Goal: Information Seeking & Learning: Find specific page/section

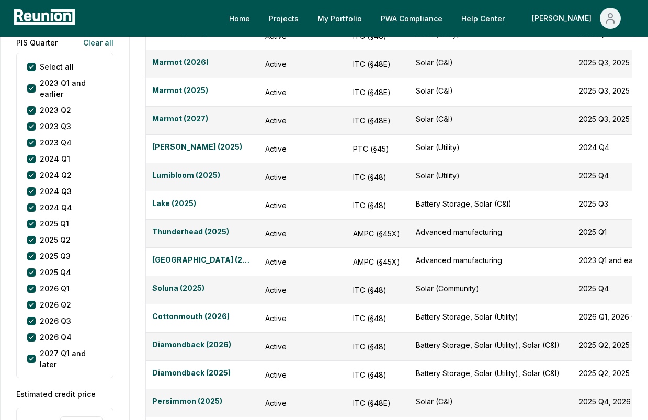
scroll to position [1199, 0]
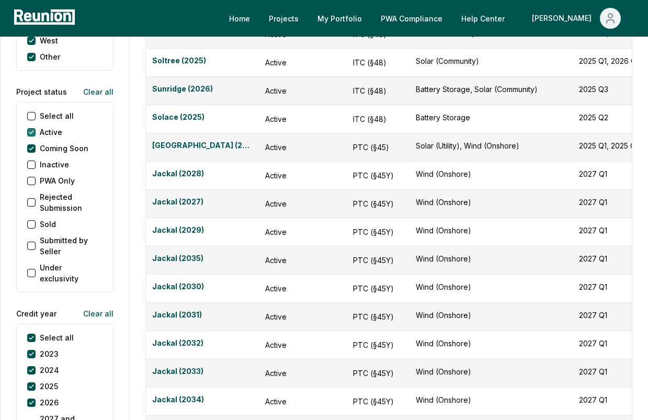
click at [32, 128] on button "Active" at bounding box center [31, 132] width 8 height 8
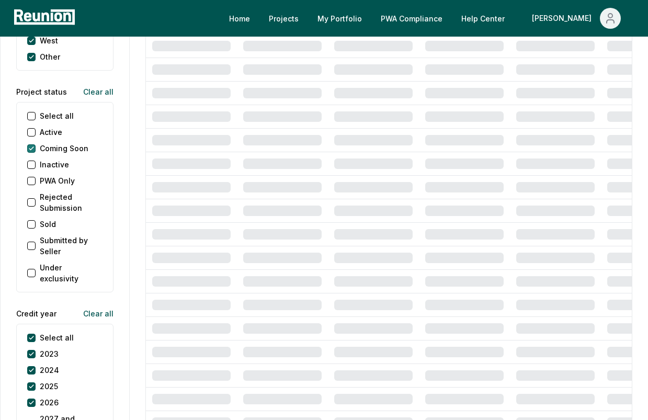
click at [32, 144] on Soon "Coming Soon" at bounding box center [31, 148] width 8 height 8
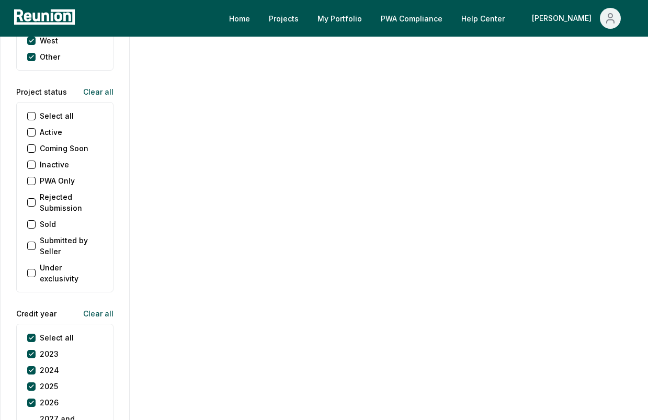
click at [34, 220] on button "Sold" at bounding box center [31, 224] width 8 height 8
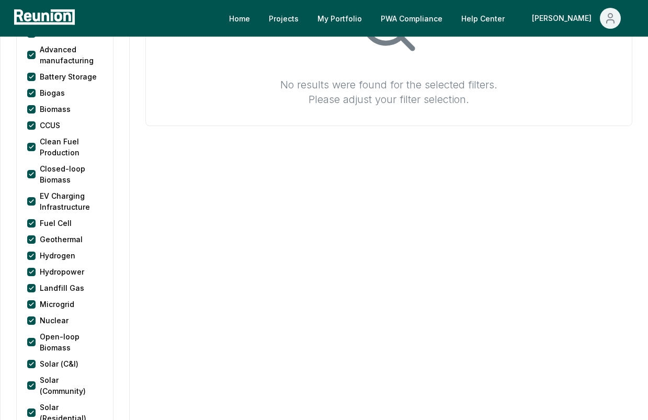
scroll to position [0, 0]
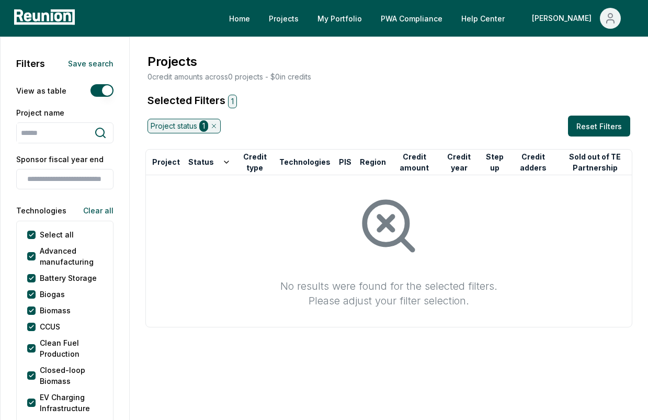
click at [214, 124] on icon at bounding box center [213, 125] width 7 height 7
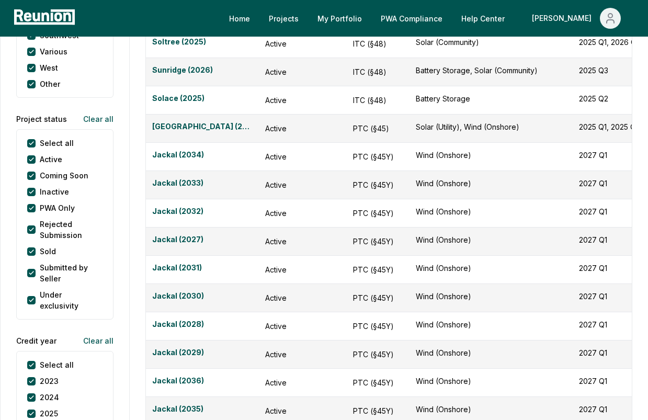
scroll to position [1163, 0]
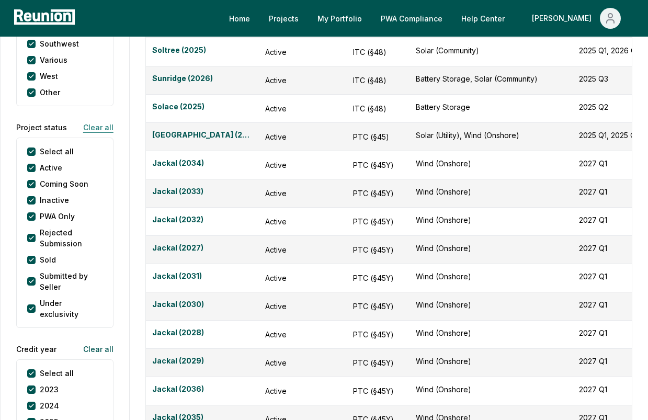
click at [102, 118] on button "Clear all" at bounding box center [94, 127] width 39 height 21
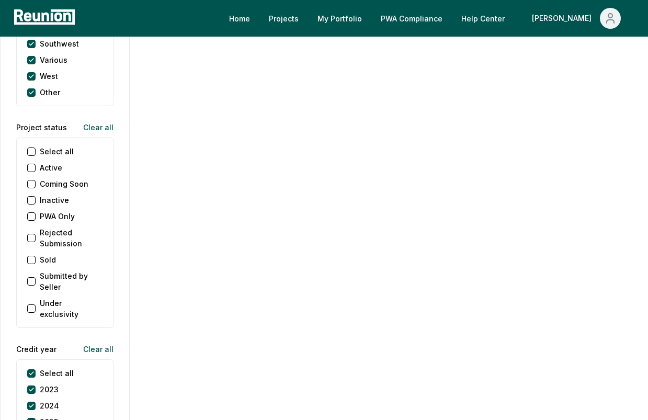
click at [28, 256] on button "Sold" at bounding box center [31, 260] width 8 height 8
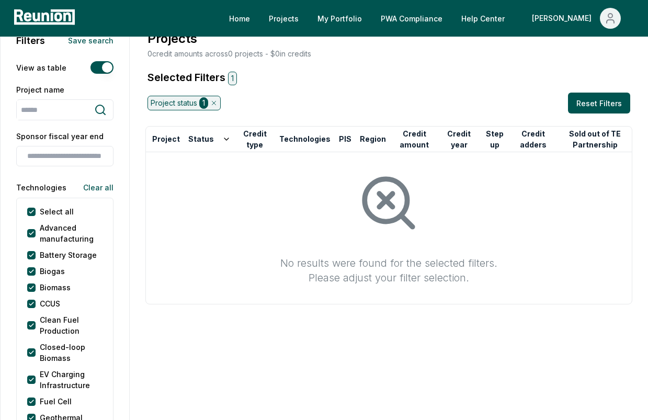
scroll to position [0, 0]
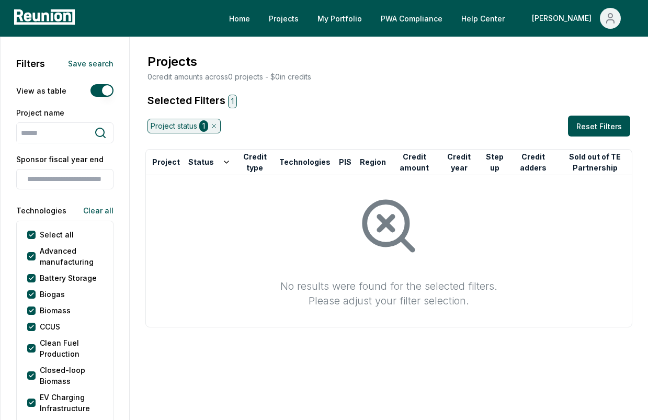
click at [217, 126] on icon at bounding box center [213, 125] width 7 height 7
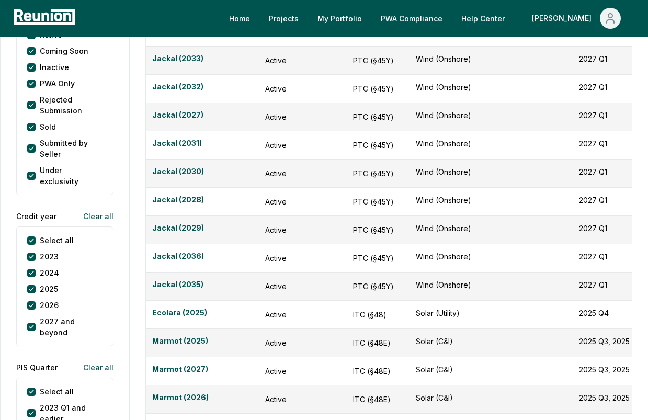
scroll to position [1196, 0]
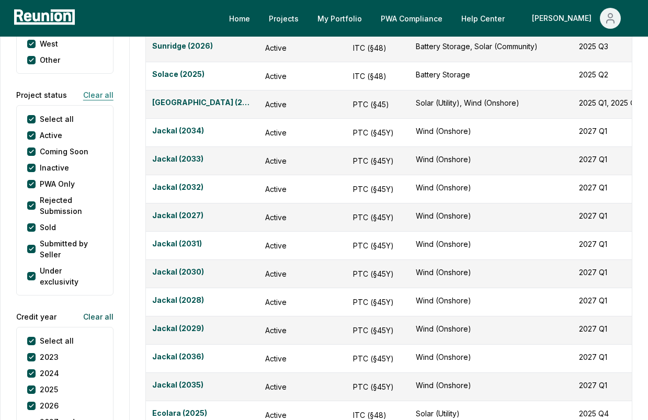
click at [101, 84] on button "Clear all" at bounding box center [94, 94] width 39 height 21
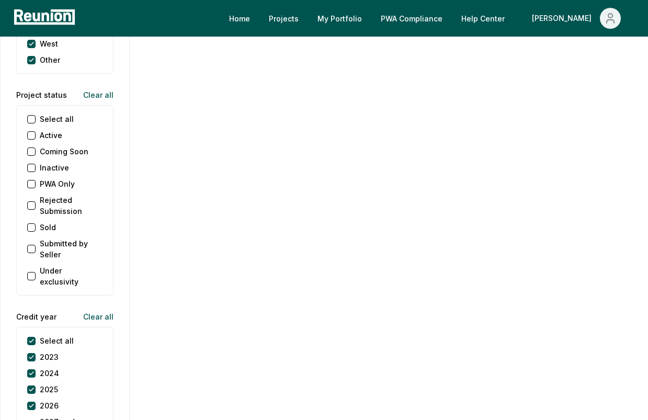
click at [31, 223] on button "Sold" at bounding box center [31, 227] width 8 height 8
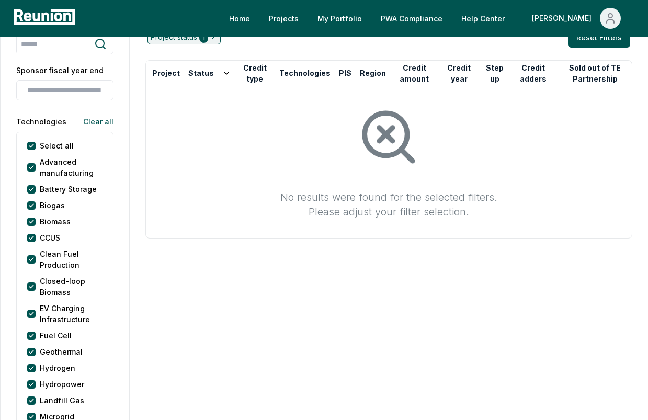
scroll to position [0, 0]
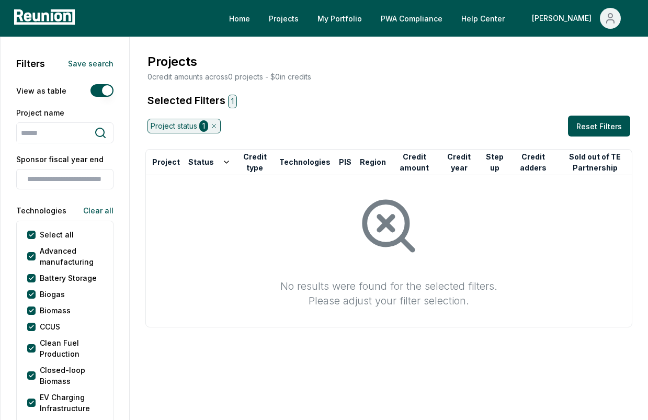
click at [30, 15] on icon at bounding box center [27, 17] width 7 height 9
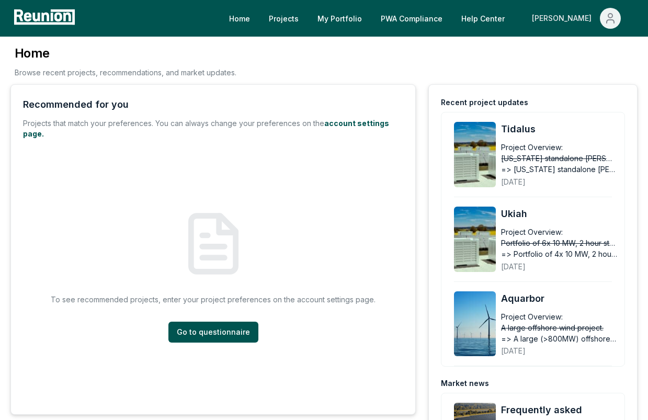
click at [610, 23] on icon "Main" at bounding box center [610, 18] width 13 height 13
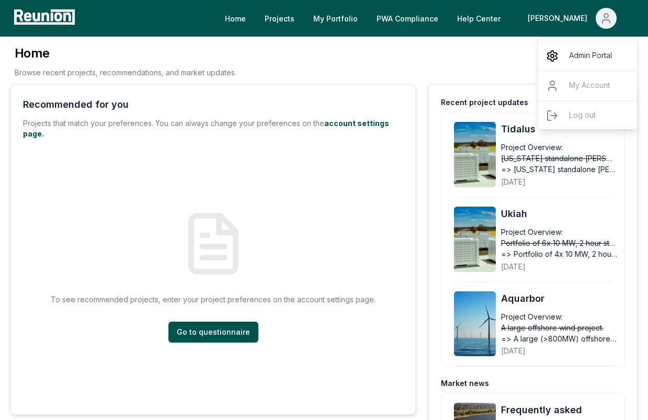
click at [592, 63] on div "Admin Portal" at bounding box center [587, 55] width 100 height 29
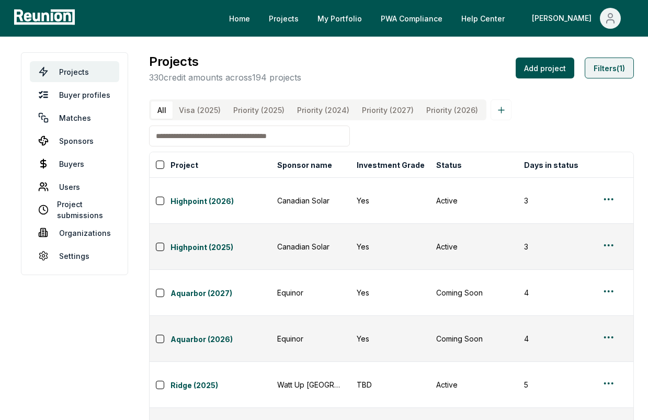
click at [619, 68] on button "Filters (1)" at bounding box center [608, 67] width 49 height 21
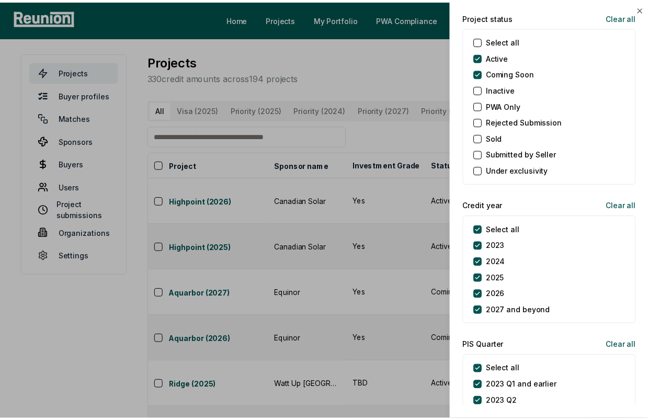
scroll to position [1126, 0]
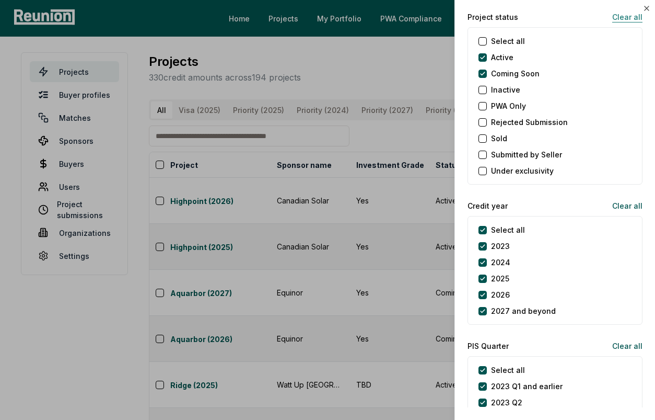
click at [618, 14] on button "Clear all" at bounding box center [623, 16] width 39 height 21
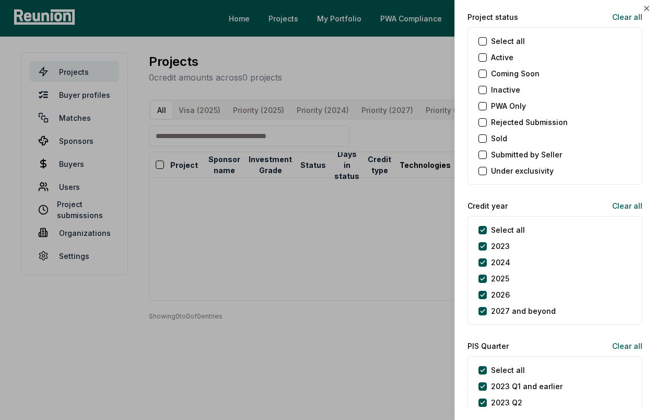
click at [481, 135] on button "Sold" at bounding box center [483, 138] width 8 height 8
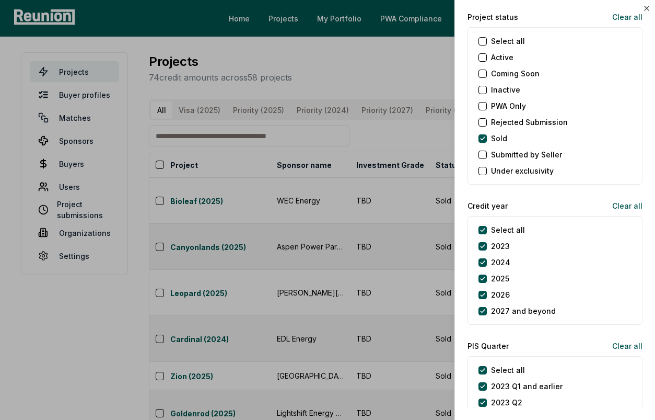
click at [387, 141] on div at bounding box center [327, 210] width 655 height 420
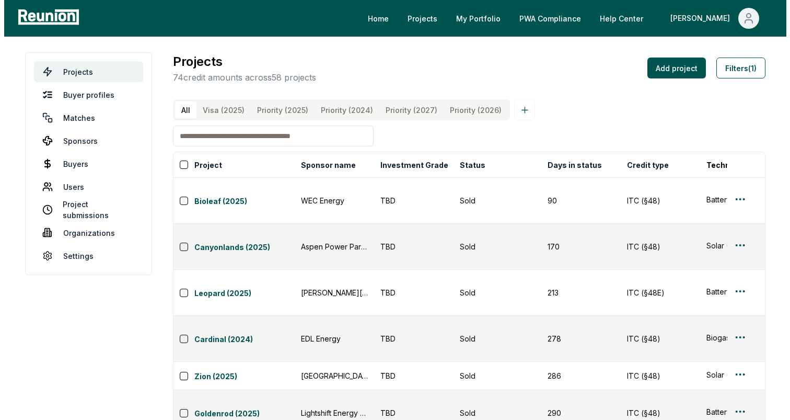
scroll to position [0, 0]
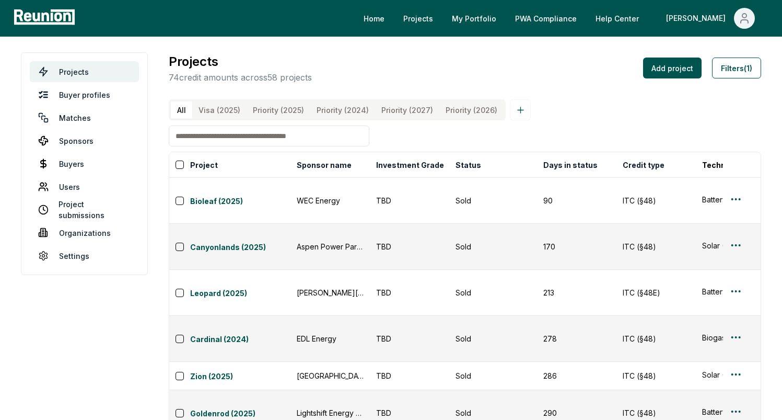
click at [288, 145] on input at bounding box center [269, 135] width 201 height 21
click at [647, 70] on button "Filters (1)" at bounding box center [736, 67] width 49 height 21
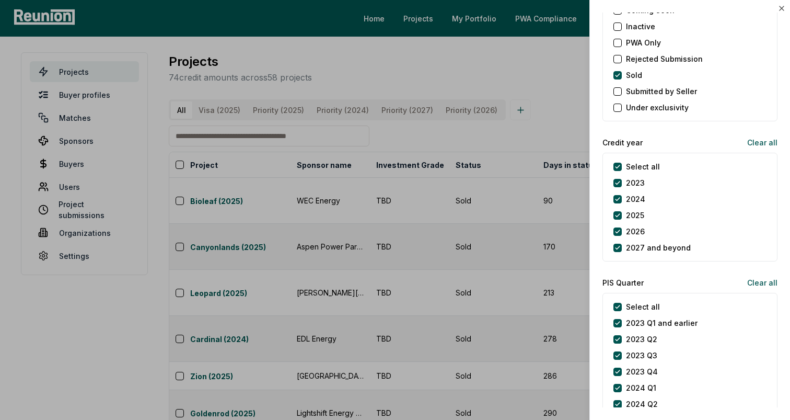
scroll to position [1235, 0]
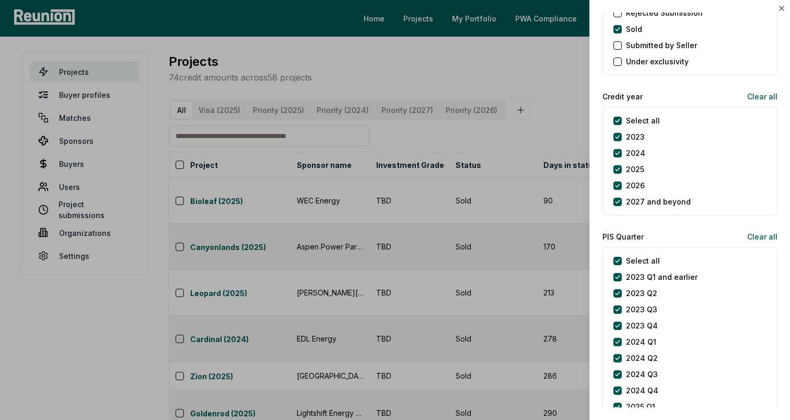
click at [618, 173] on div "2025" at bounding box center [629, 169] width 31 height 11
click at [618, 167] on button "2025" at bounding box center [618, 169] width 8 height 8
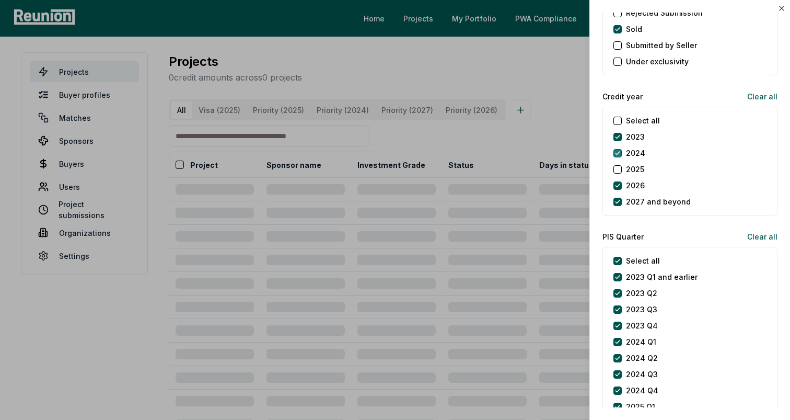
click at [618, 155] on button "2024" at bounding box center [618, 153] width 8 height 8
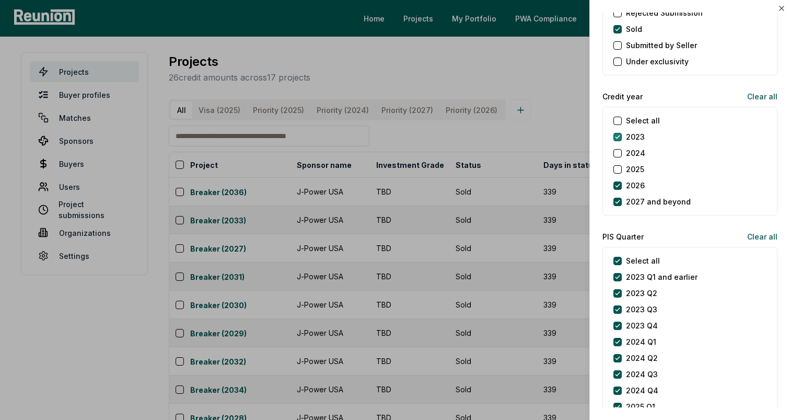
click at [618, 137] on button "2023" at bounding box center [618, 137] width 8 height 8
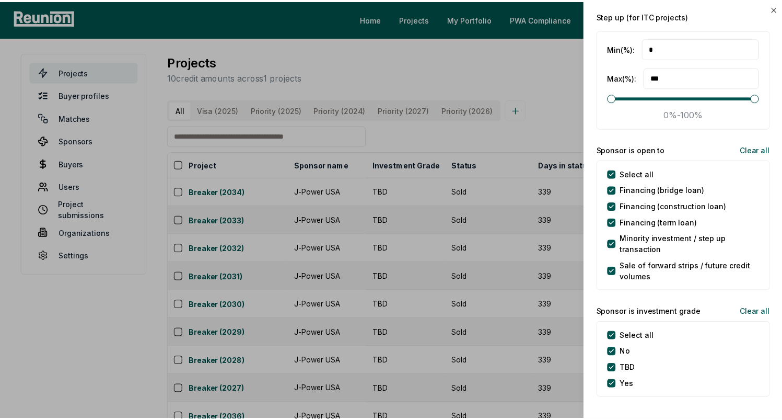
scroll to position [2194, 0]
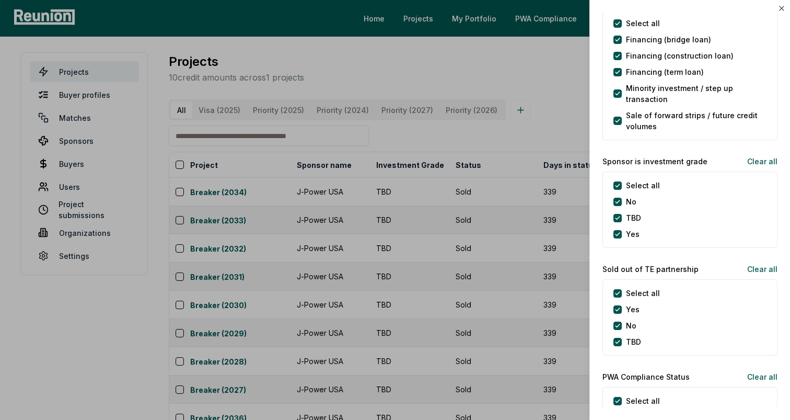
click at [526, 141] on div at bounding box center [395, 210] width 790 height 420
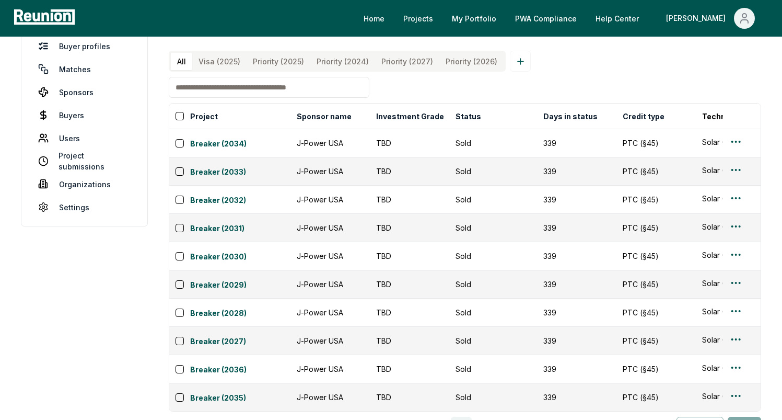
scroll to position [0, 0]
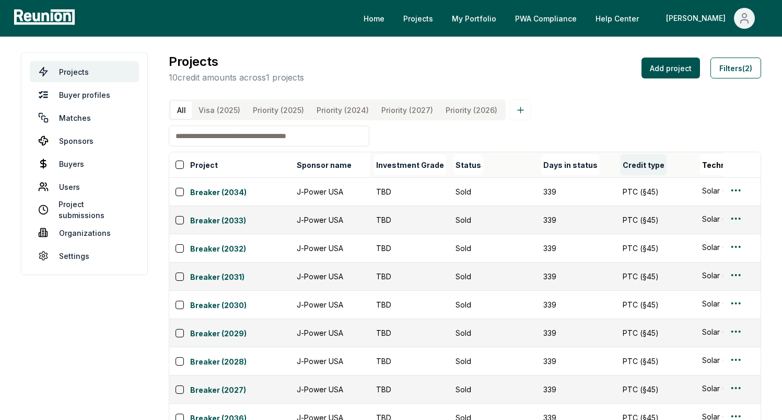
click at [647, 174] on button "Credit type" at bounding box center [644, 164] width 46 height 21
click at [635, 172] on button "Credit type" at bounding box center [652, 164] width 63 height 21
click at [647, 169] on icon at bounding box center [677, 164] width 8 height 8
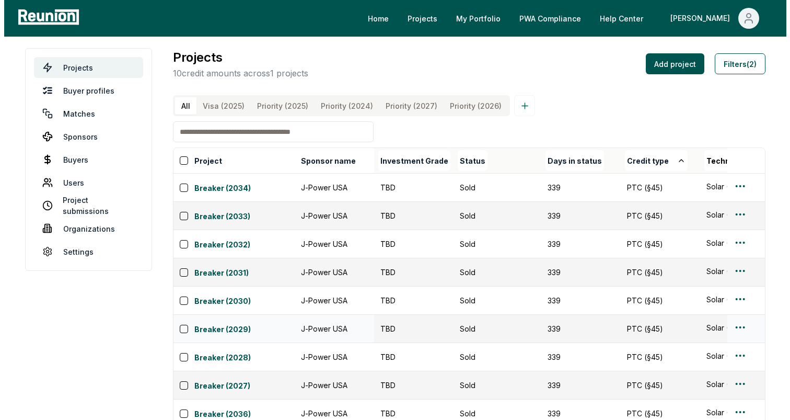
scroll to position [4, 0]
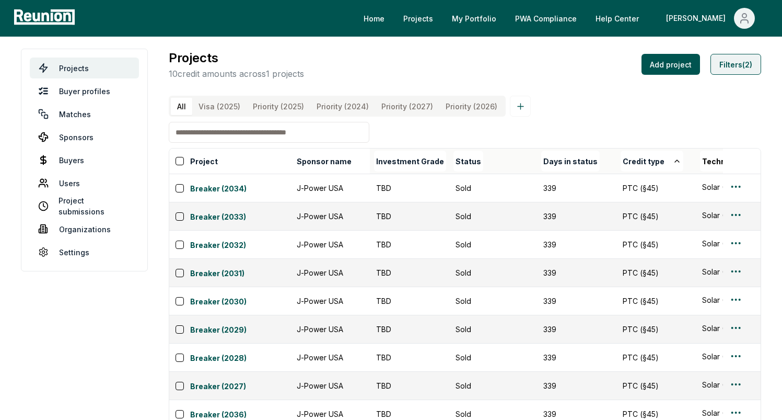
click at [647, 68] on button "Filters (2)" at bounding box center [736, 64] width 51 height 21
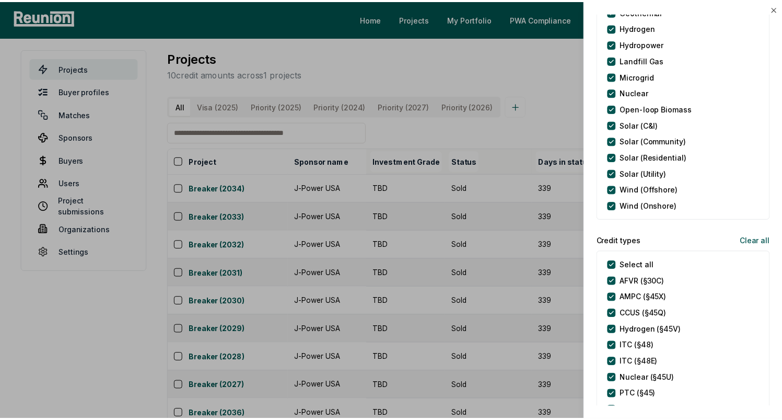
scroll to position [0, 0]
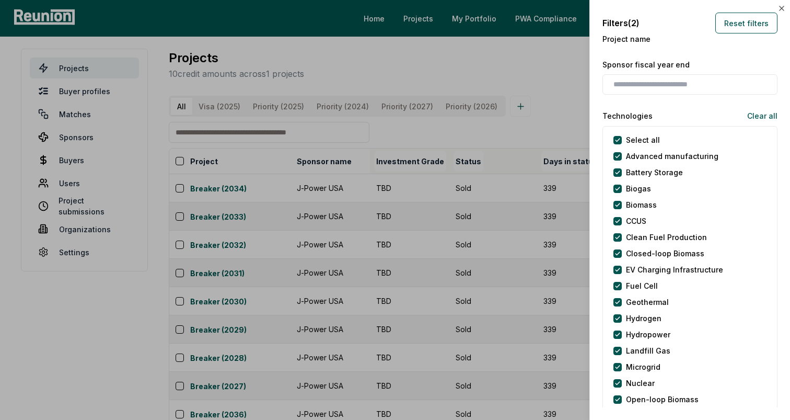
click at [460, 107] on div at bounding box center [395, 210] width 790 height 420
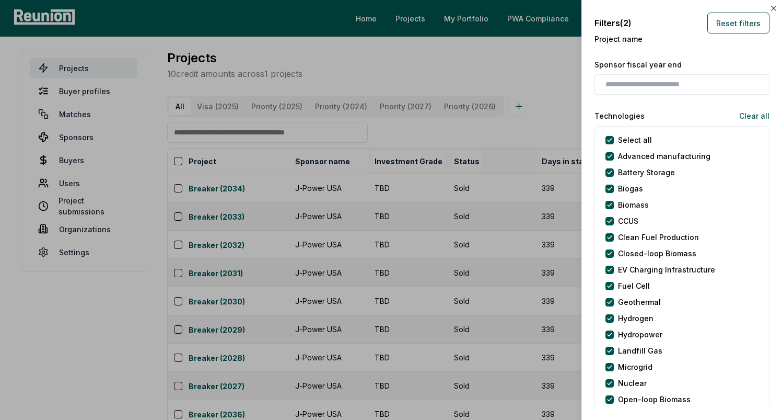
click at [456, 107] on html "Please visit us on your desktop We're working on making our marketplace mobile-…" at bounding box center [391, 247] width 782 height 502
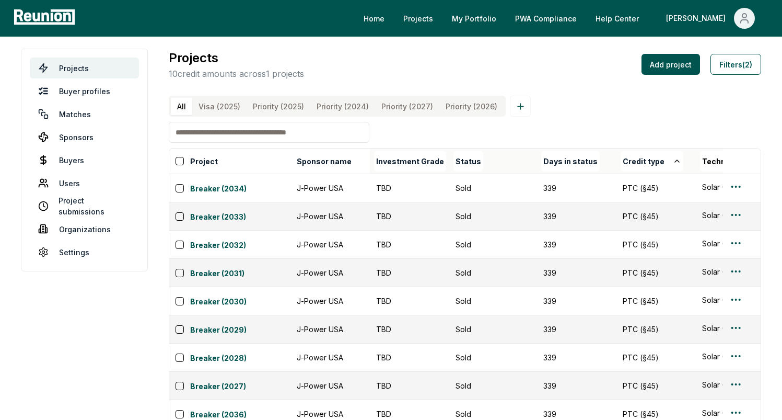
click at [459, 104] on \(2026\) "Priority (2026)" at bounding box center [472, 106] width 64 height 17
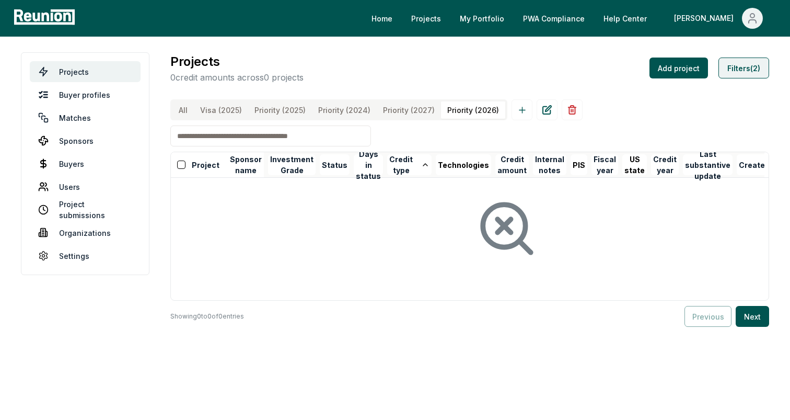
click at [647, 67] on button "Filters (2)" at bounding box center [744, 67] width 51 height 21
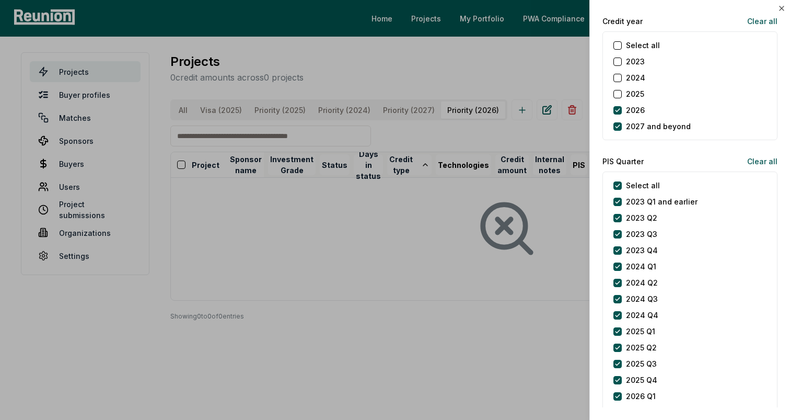
scroll to position [1168, 0]
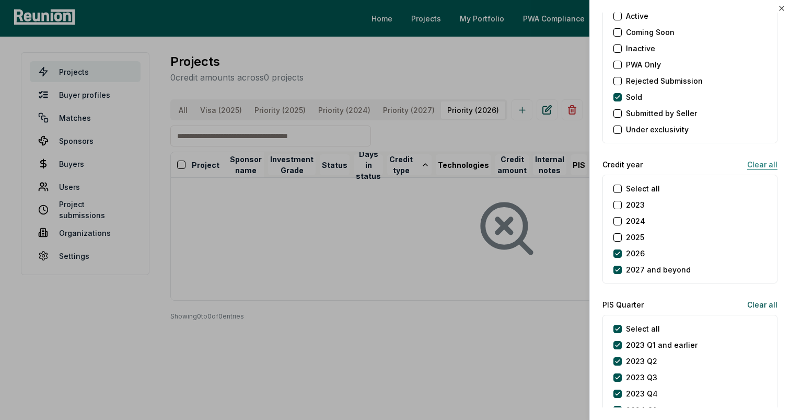
click at [647, 165] on button "Clear all" at bounding box center [758, 164] width 39 height 21
click at [478, 56] on div at bounding box center [395, 210] width 790 height 420
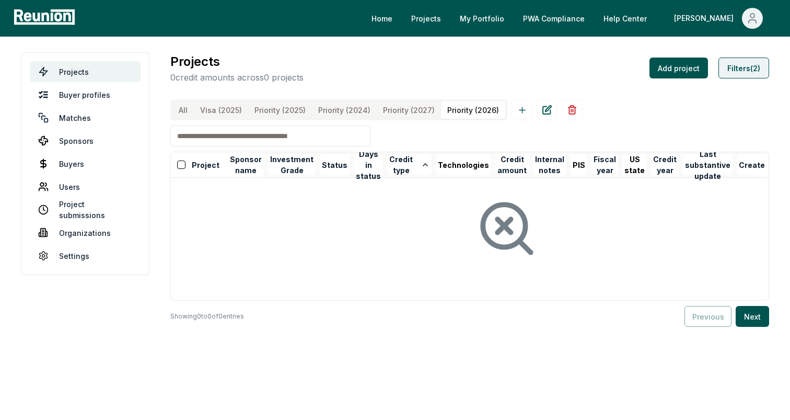
click at [647, 75] on button "Filters (2)" at bounding box center [744, 67] width 51 height 21
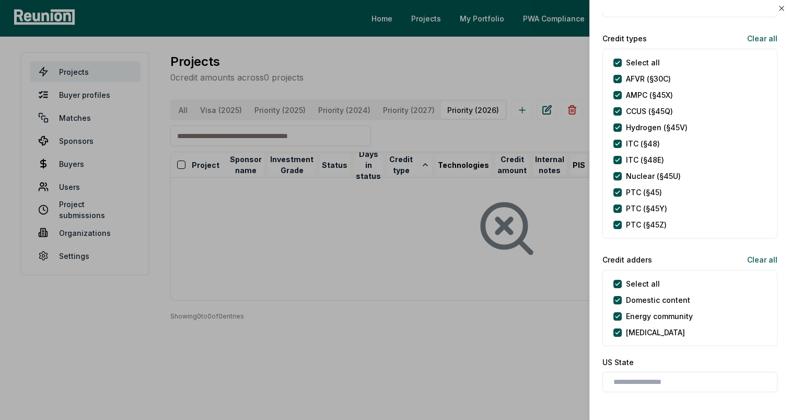
scroll to position [491, 0]
click at [617, 63] on types "Select all" at bounding box center [618, 64] width 8 height 8
click at [619, 95] on \(§45X\) "AMPC (§45X)" at bounding box center [618, 97] width 8 height 8
click at [465, 63] on div at bounding box center [395, 210] width 790 height 420
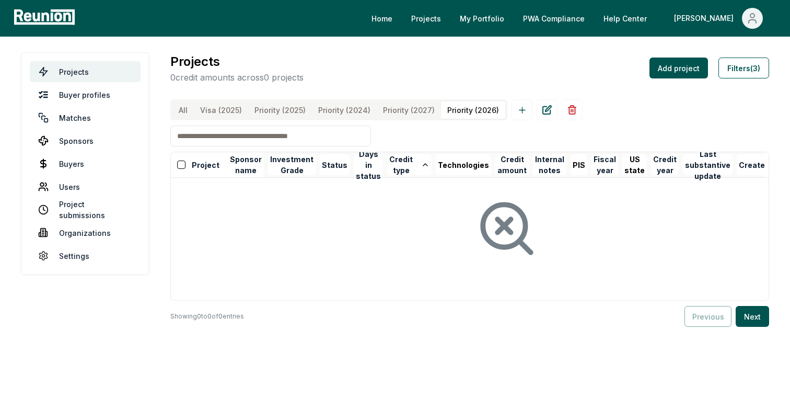
click at [181, 109] on button "All" at bounding box center [182, 109] width 21 height 17
click at [647, 74] on button "Filters (3)" at bounding box center [744, 67] width 51 height 21
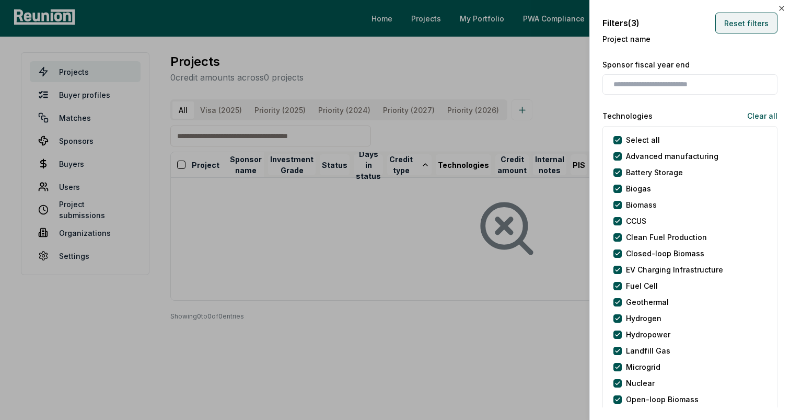
click at [647, 24] on button "Reset filters" at bounding box center [746, 23] width 62 height 21
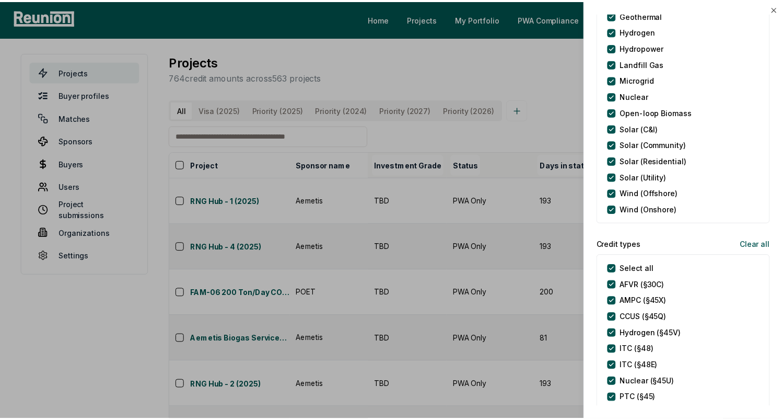
scroll to position [301, 0]
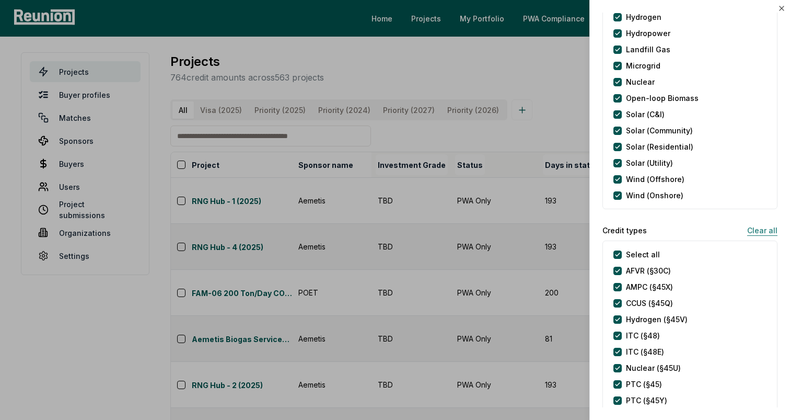
click at [647, 229] on button "Clear all" at bounding box center [758, 229] width 39 height 21
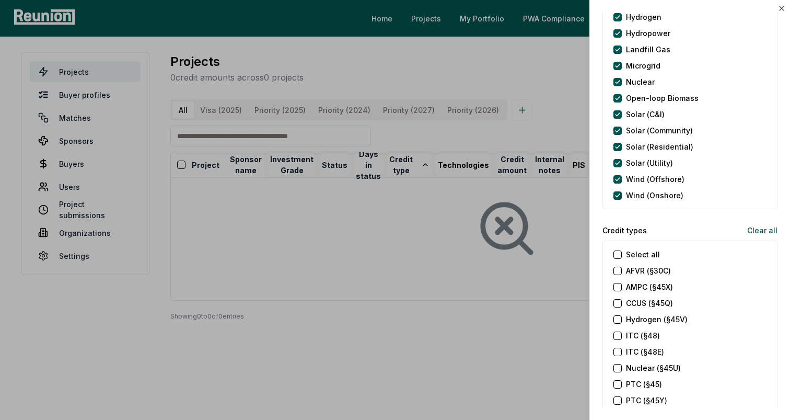
click at [615, 288] on \(§45X\) "AMPC (§45X)" at bounding box center [618, 287] width 8 height 8
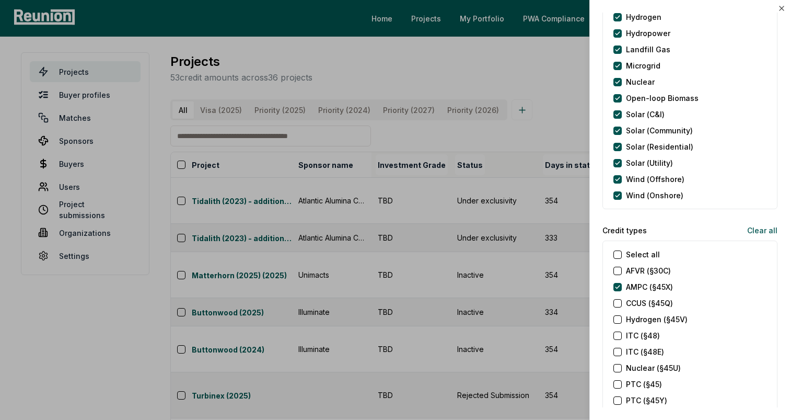
click at [547, 85] on div at bounding box center [395, 210] width 790 height 420
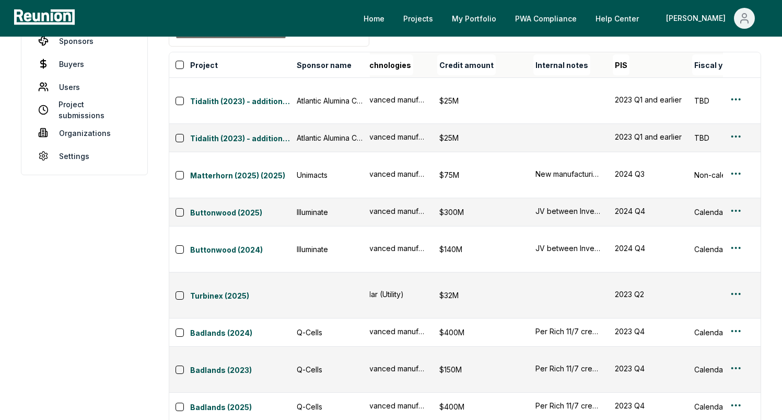
scroll to position [0, 482]
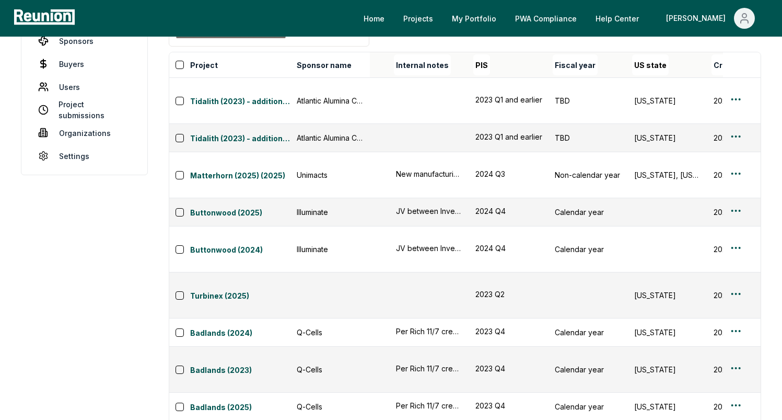
click at [504, 75] on div "PIS" at bounding box center [510, 64] width 75 height 21
click at [486, 74] on div "PIS" at bounding box center [510, 64] width 75 height 21
click at [479, 72] on div "PIS" at bounding box center [510, 64] width 75 height 21
click at [496, 72] on div "PIS" at bounding box center [510, 64] width 75 height 21
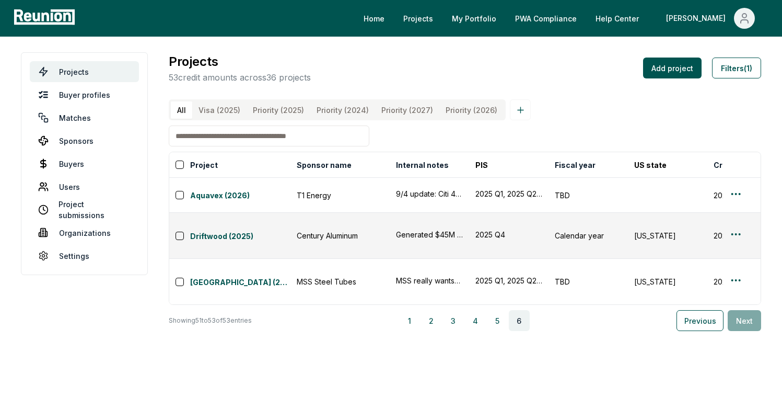
scroll to position [0, 0]
click at [509, 310] on button "5" at bounding box center [502, 320] width 21 height 21
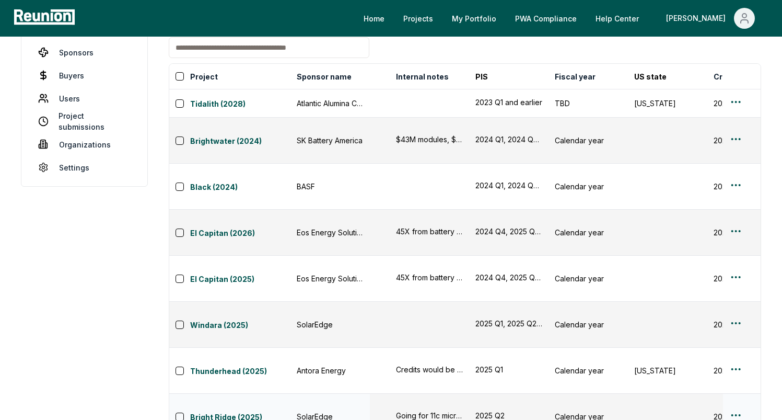
scroll to position [100, 0]
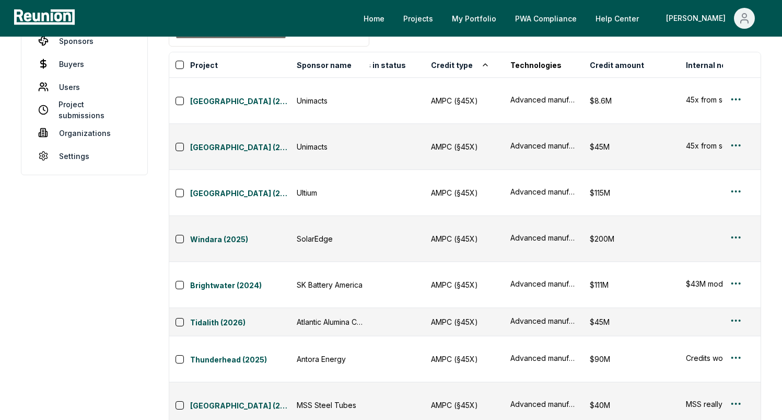
scroll to position [0, 117]
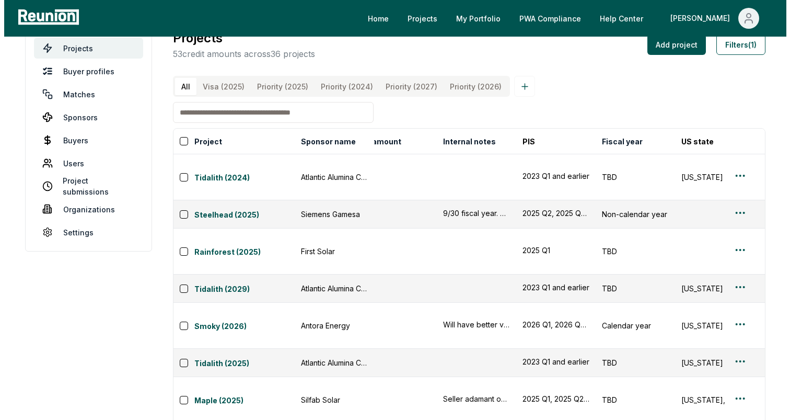
scroll to position [0, 0]
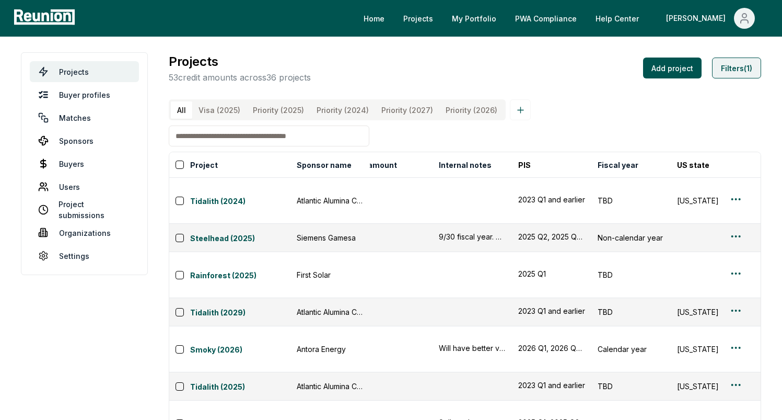
click at [647, 70] on button "Filters (1)" at bounding box center [736, 67] width 49 height 21
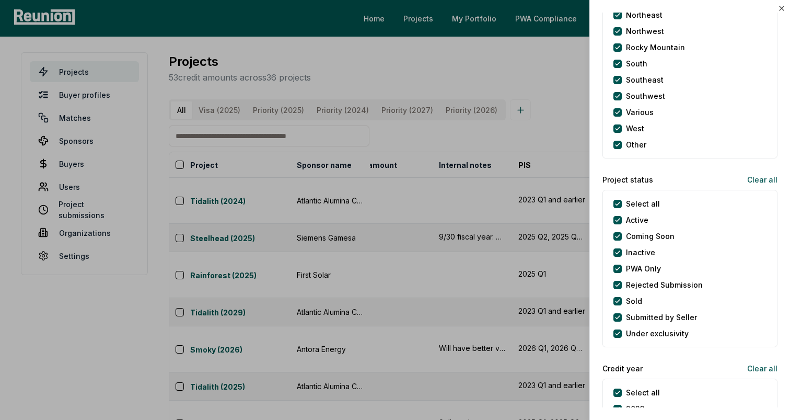
scroll to position [1089, 0]
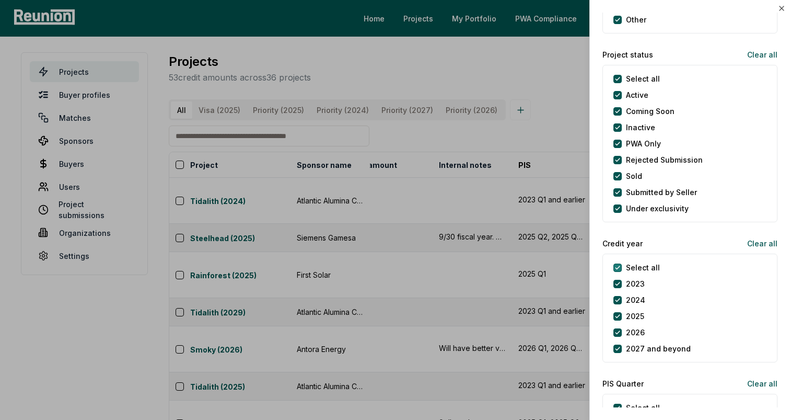
click at [618, 263] on year "Select all" at bounding box center [618, 267] width 8 height 8
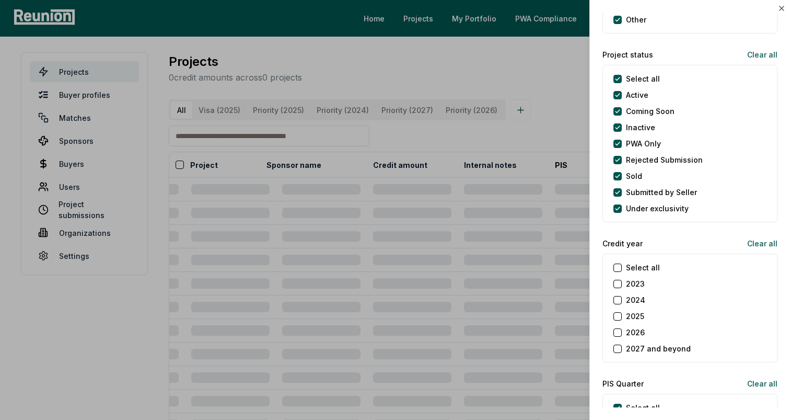
scroll to position [0, 45]
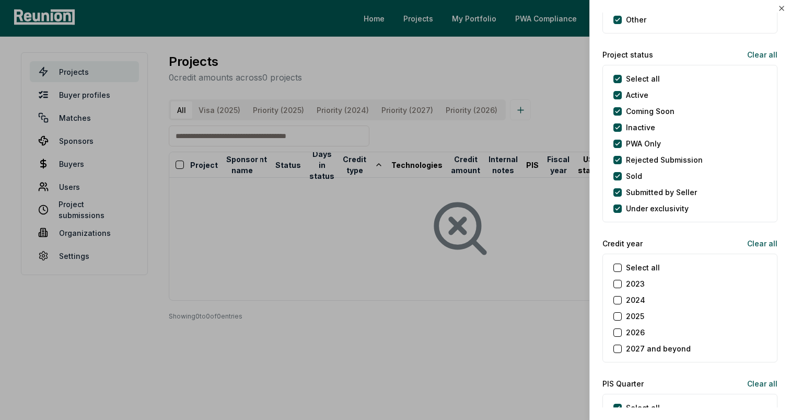
click at [618, 295] on div "2024" at bounding box center [630, 299] width 32 height 11
click at [618, 297] on button "2024" at bounding box center [618, 300] width 8 height 8
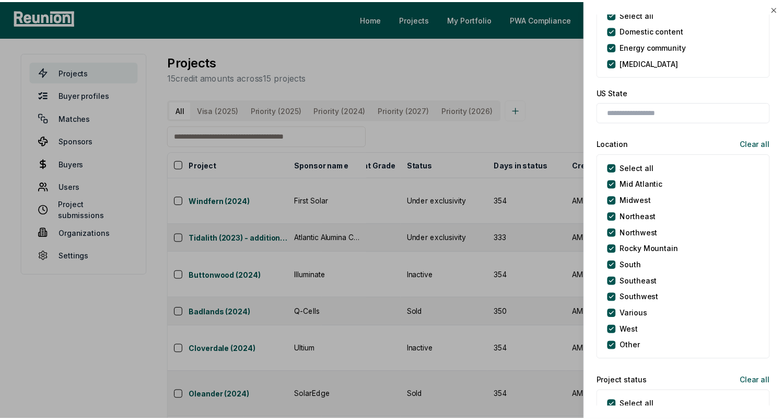
scroll to position [767, 0]
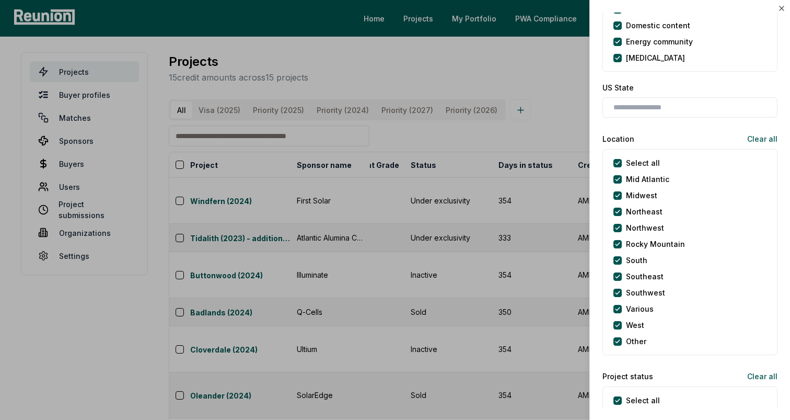
click at [515, 69] on div at bounding box center [395, 210] width 790 height 420
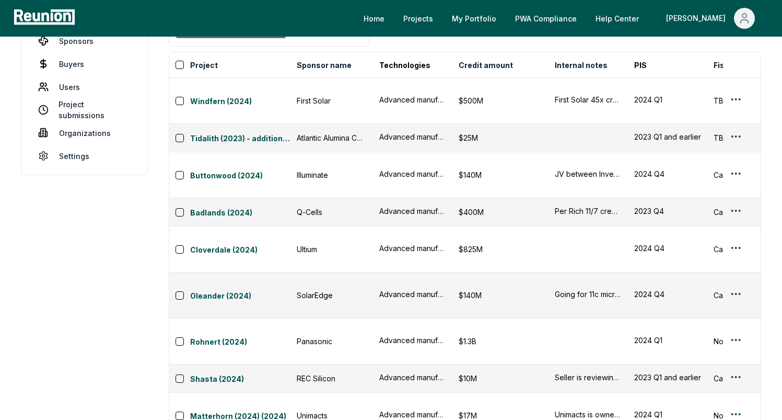
scroll to position [0, 306]
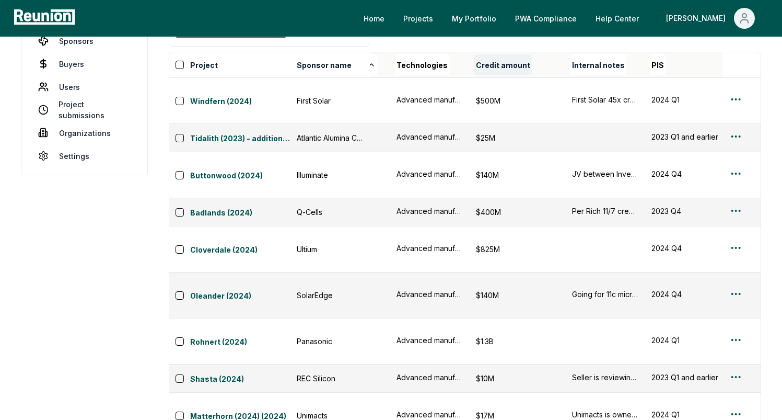
click at [514, 73] on button "Credit amount" at bounding box center [503, 64] width 59 height 21
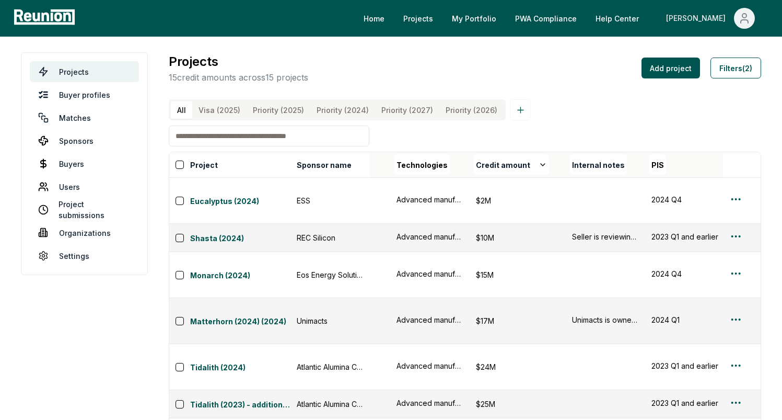
scroll to position [0, 0]
click at [647, 71] on button "Filters (2)" at bounding box center [736, 67] width 51 height 21
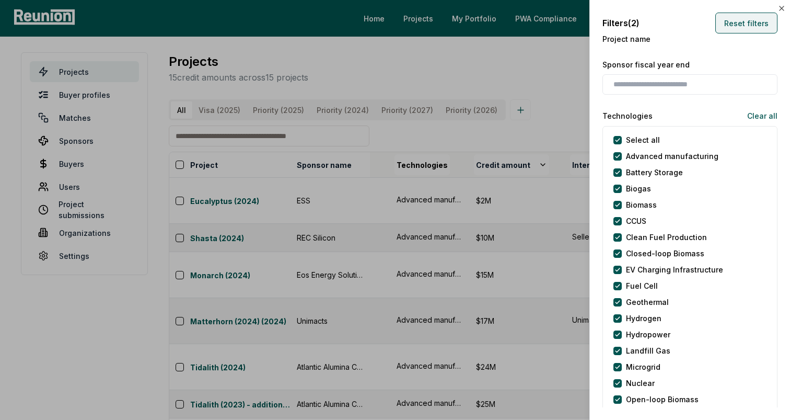
click at [647, 24] on button "Reset filters" at bounding box center [746, 23] width 62 height 21
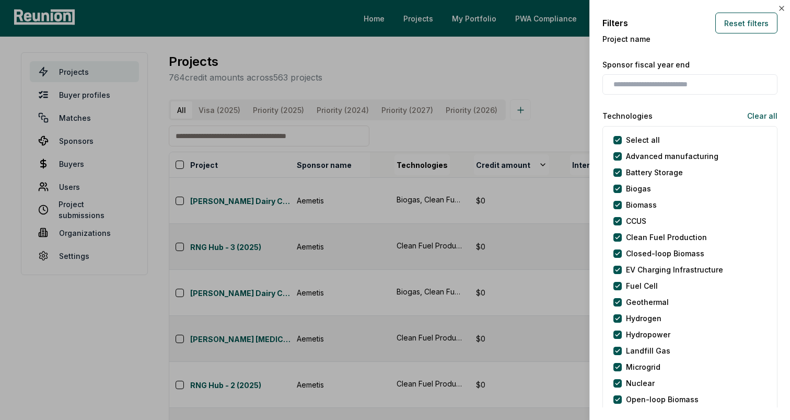
click at [500, 64] on div at bounding box center [395, 210] width 790 height 420
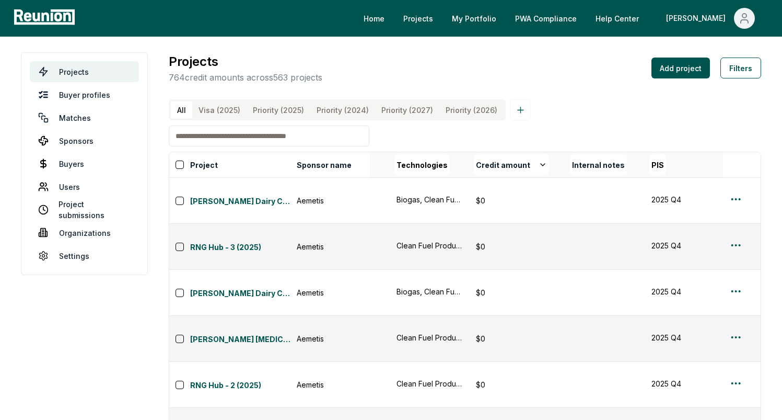
click at [251, 144] on input at bounding box center [269, 135] width 201 height 21
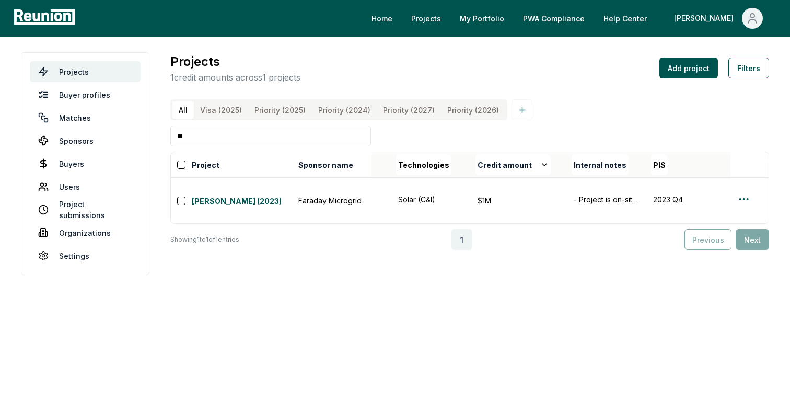
type input "*"
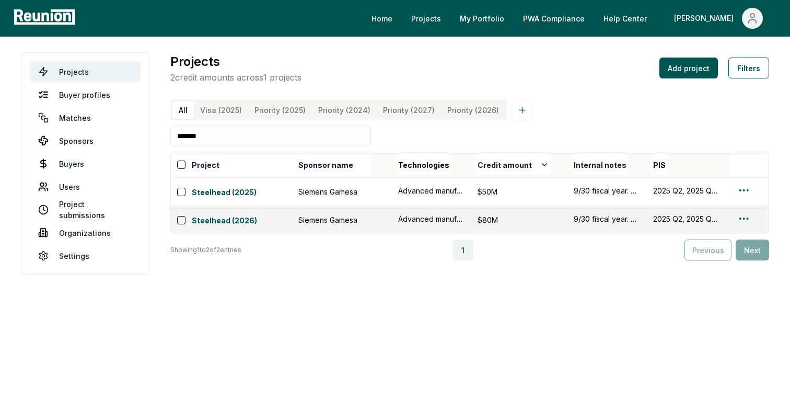
click at [230, 146] on input "*******" at bounding box center [270, 135] width 201 height 21
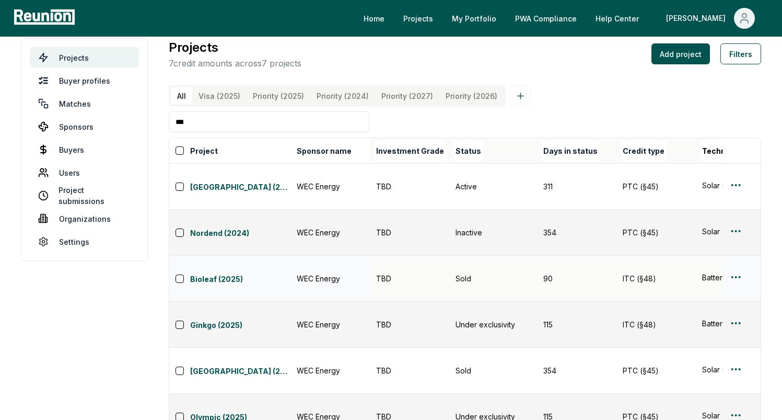
scroll to position [14, 0]
type input "***"
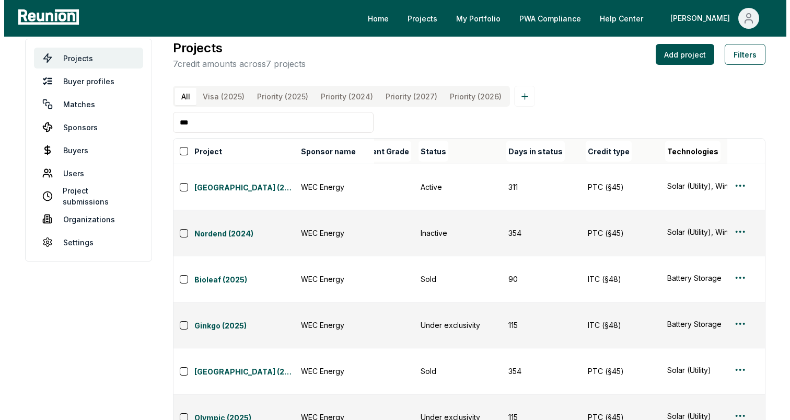
scroll to position [14, 0]
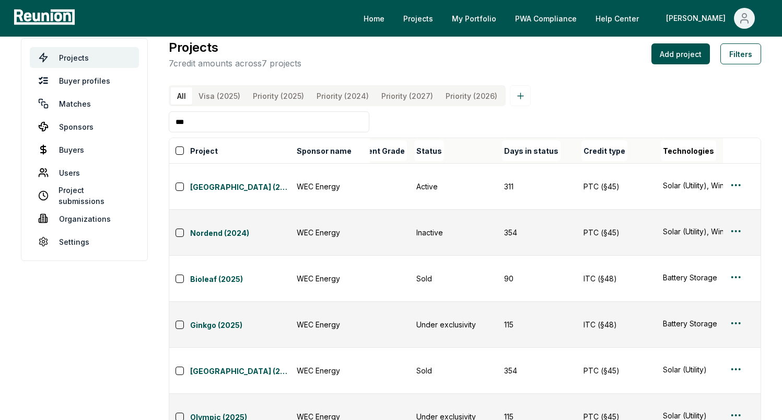
click at [217, 128] on input "***" at bounding box center [269, 121] width 201 height 21
click at [647, 54] on button "Filters" at bounding box center [741, 53] width 41 height 21
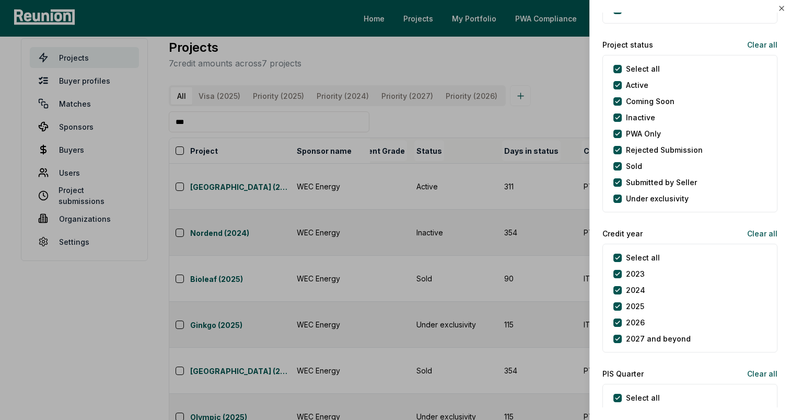
scroll to position [1104, 0]
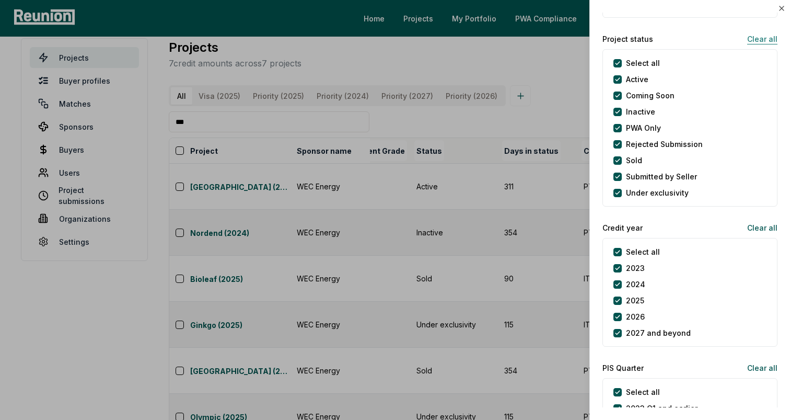
click at [647, 43] on button "Clear all" at bounding box center [758, 38] width 39 height 21
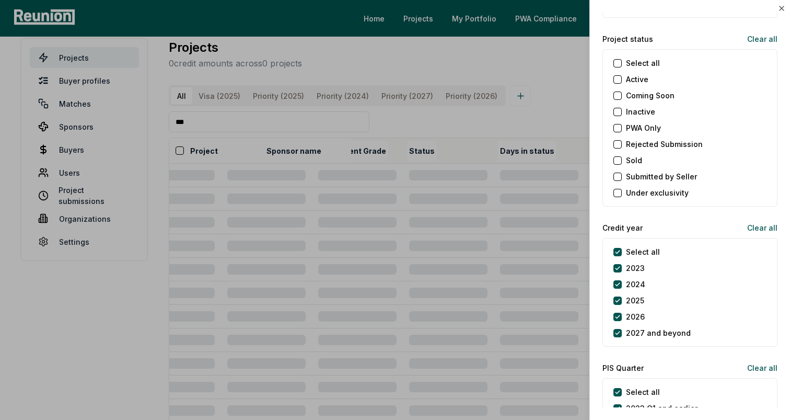
scroll to position [0, 0]
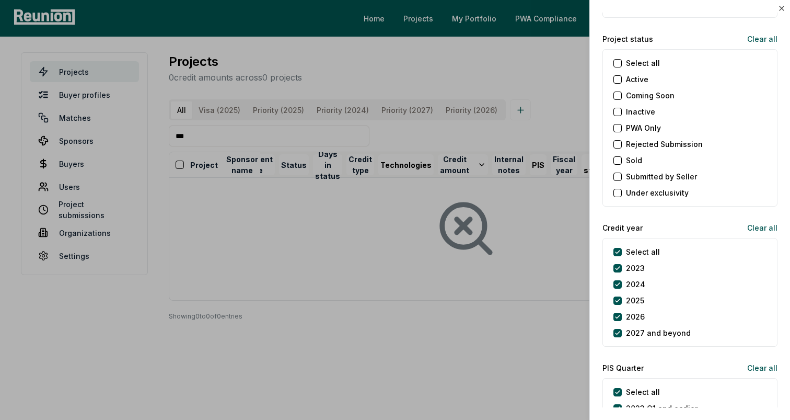
click at [615, 160] on button "Sold" at bounding box center [618, 160] width 8 height 8
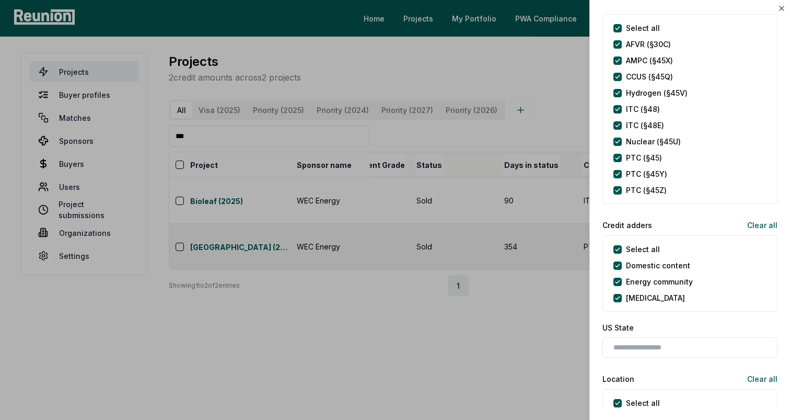
scroll to position [489, 0]
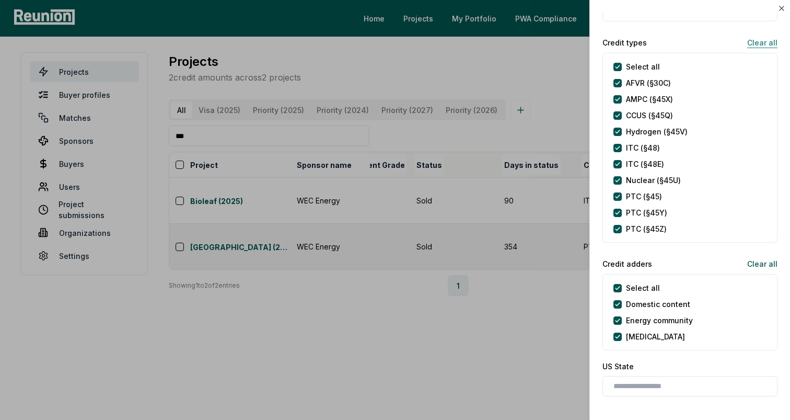
click at [647, 44] on button "Clear all" at bounding box center [758, 42] width 39 height 21
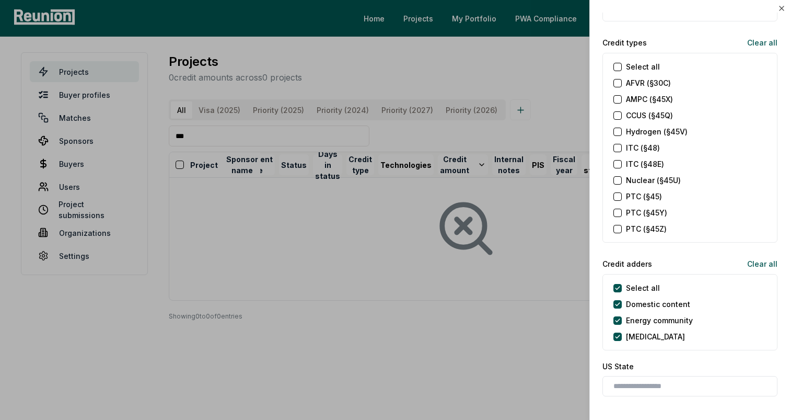
click at [615, 101] on \(§45X\) "AMPC (§45X)" at bounding box center [618, 99] width 8 height 8
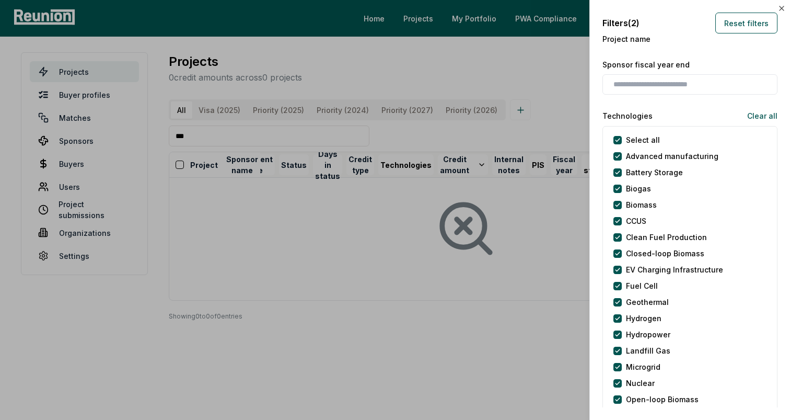
click at [545, 67] on div at bounding box center [395, 210] width 790 height 420
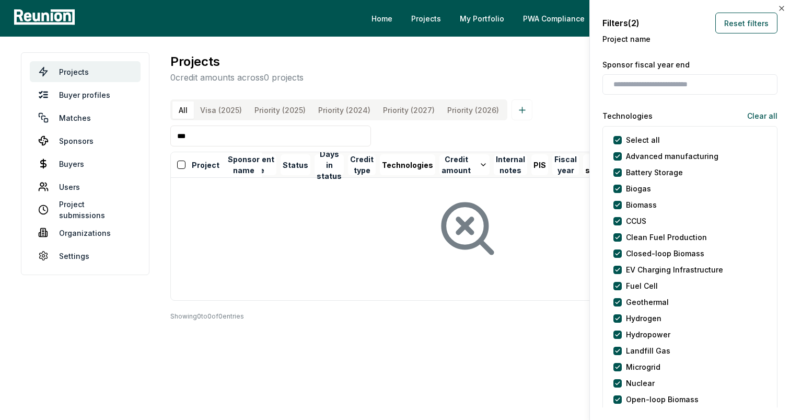
scroll to position [0, 39]
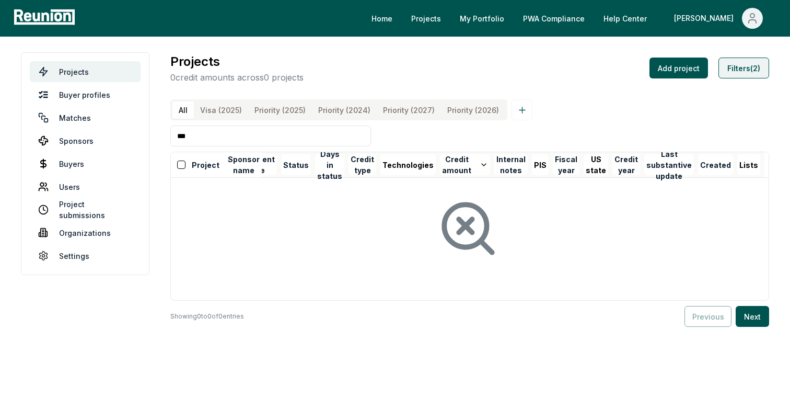
click at [647, 71] on button "Filters (2)" at bounding box center [744, 67] width 51 height 21
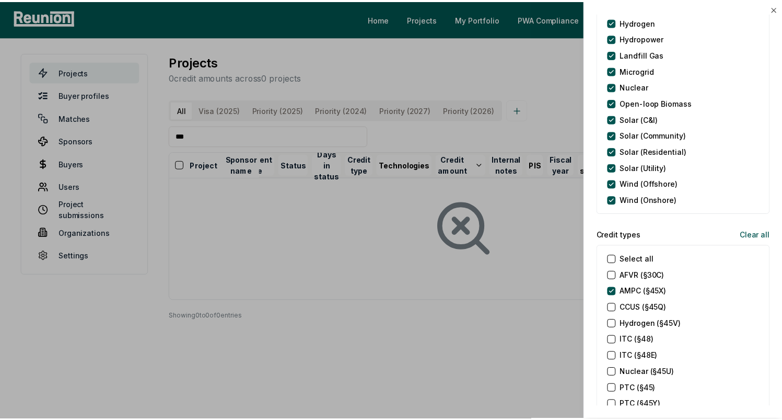
scroll to position [0, 0]
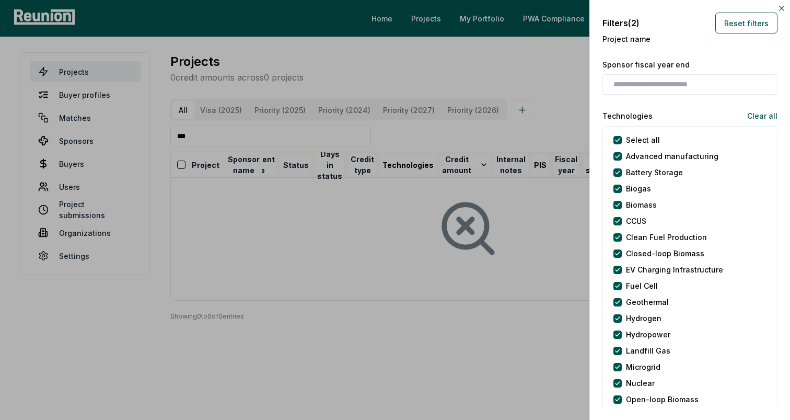
click at [513, 83] on div at bounding box center [395, 210] width 790 height 420
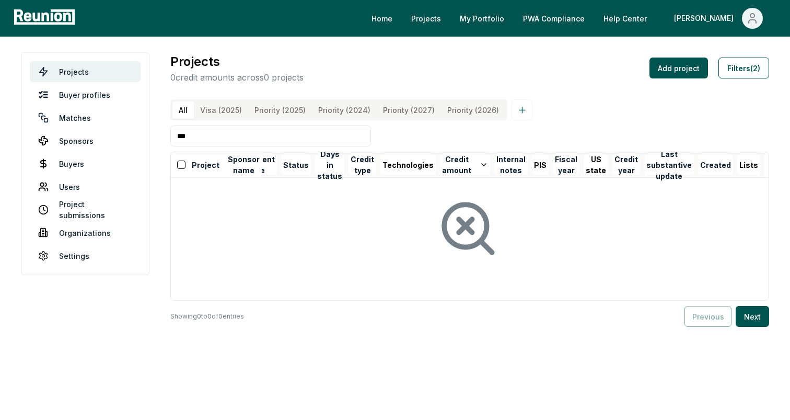
click at [183, 109] on button "All" at bounding box center [182, 109] width 21 height 17
click at [346, 142] on input "***" at bounding box center [270, 135] width 201 height 21
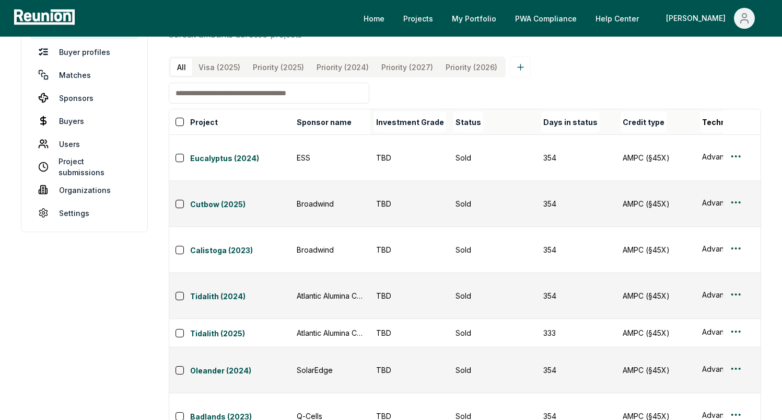
click at [583, 77] on div "All Visa (2025) Priority (2025) Priority (2024) Priority (2027) Priority (2026)" at bounding box center [465, 66] width 593 height 21
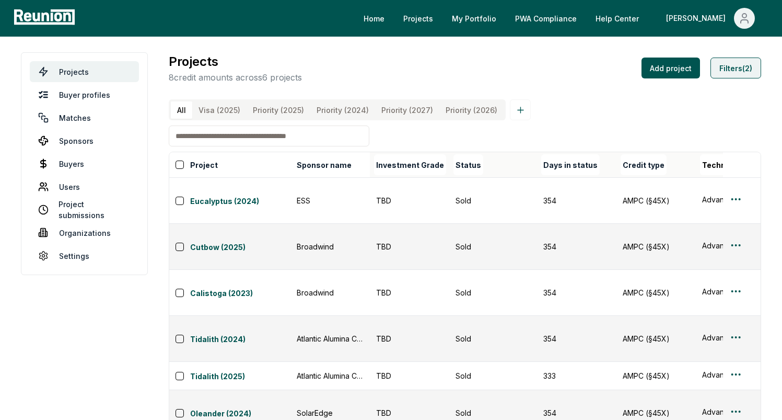
click at [647, 65] on button "Filters (2)" at bounding box center [736, 67] width 51 height 21
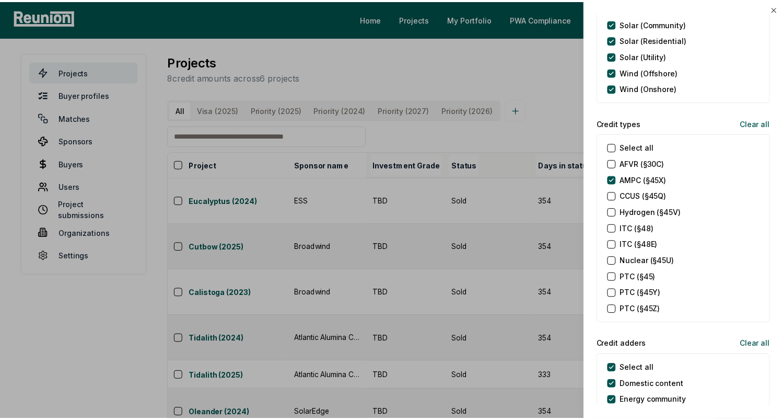
scroll to position [418, 0]
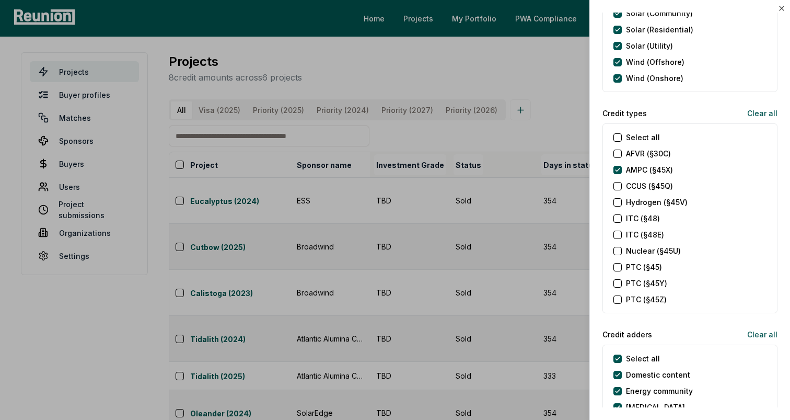
click at [541, 107] on div at bounding box center [395, 210] width 790 height 420
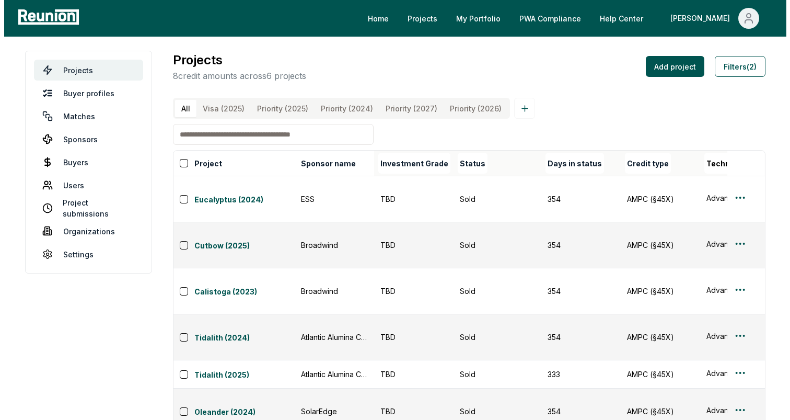
scroll to position [0, 0]
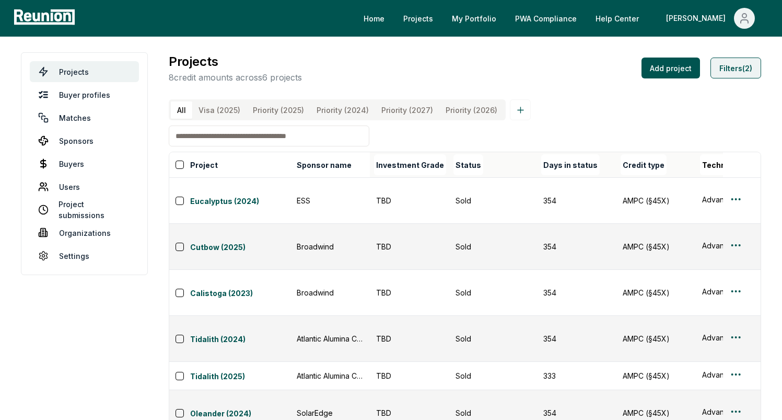
click at [647, 67] on button "Filters (2)" at bounding box center [736, 67] width 51 height 21
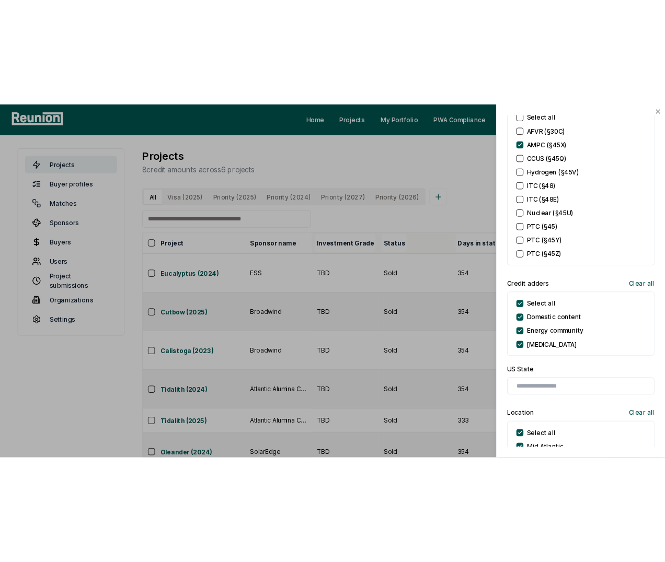
scroll to position [469, 0]
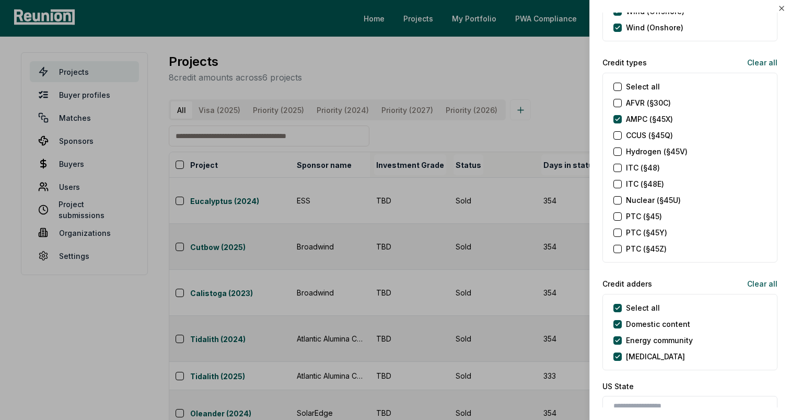
click at [533, 91] on div at bounding box center [395, 210] width 790 height 420
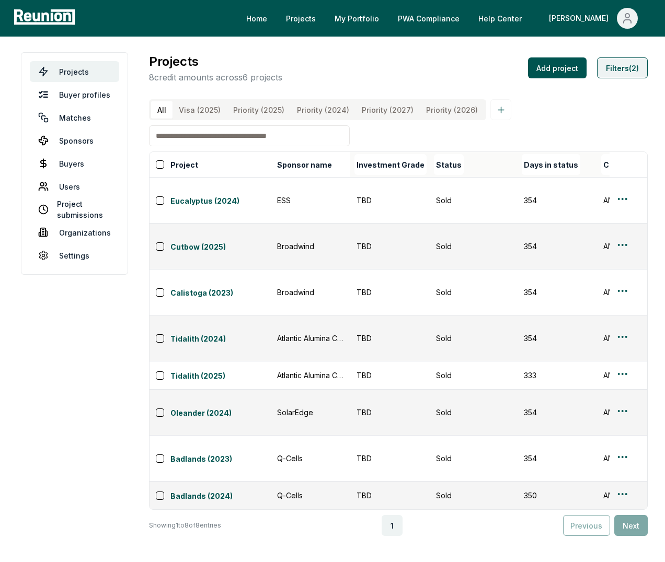
click at [612, 71] on button "Filters (2)" at bounding box center [622, 67] width 51 height 21
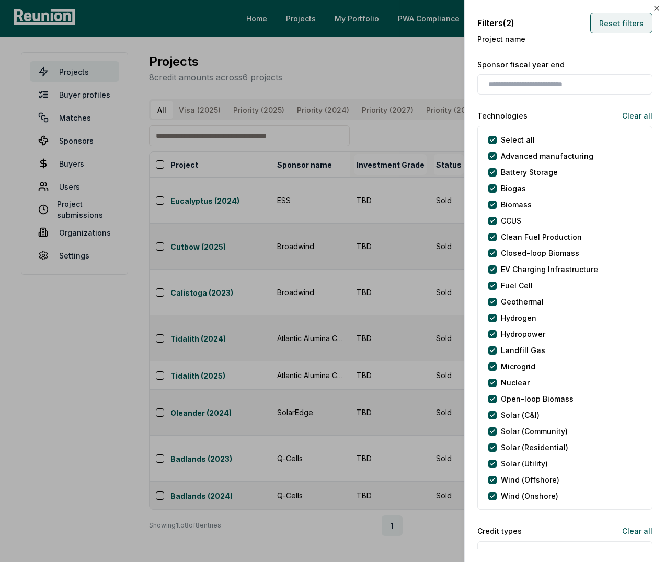
click at [632, 21] on button "Reset filters" at bounding box center [621, 23] width 62 height 21
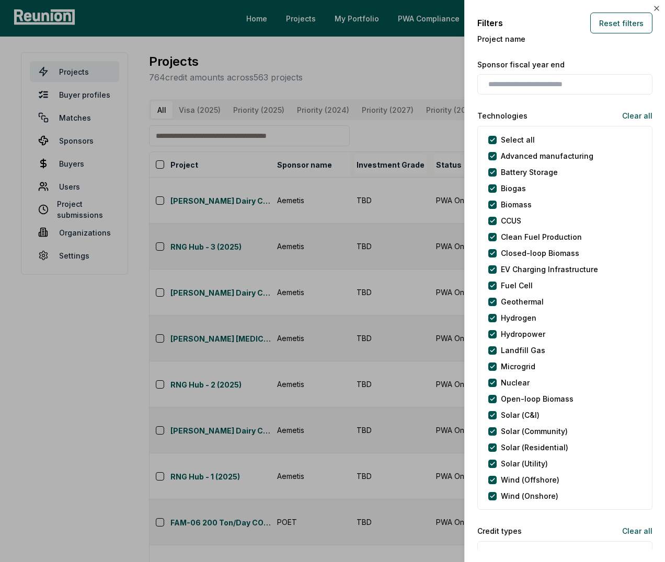
click at [288, 144] on div at bounding box center [332, 281] width 665 height 562
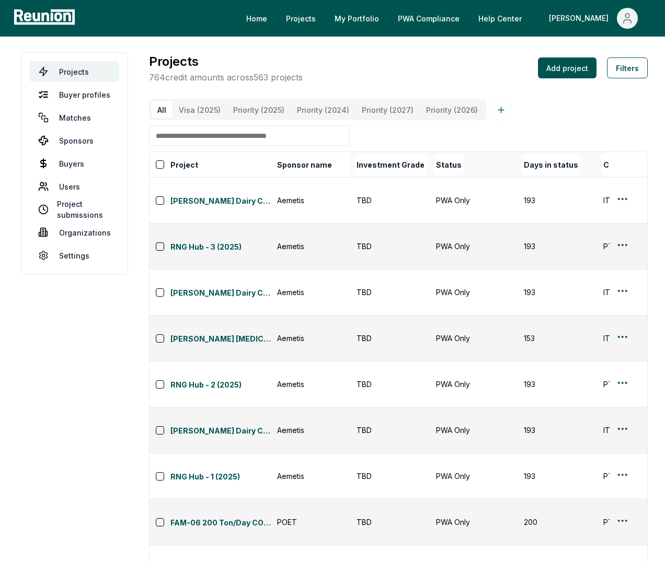
click at [276, 145] on input at bounding box center [249, 135] width 201 height 21
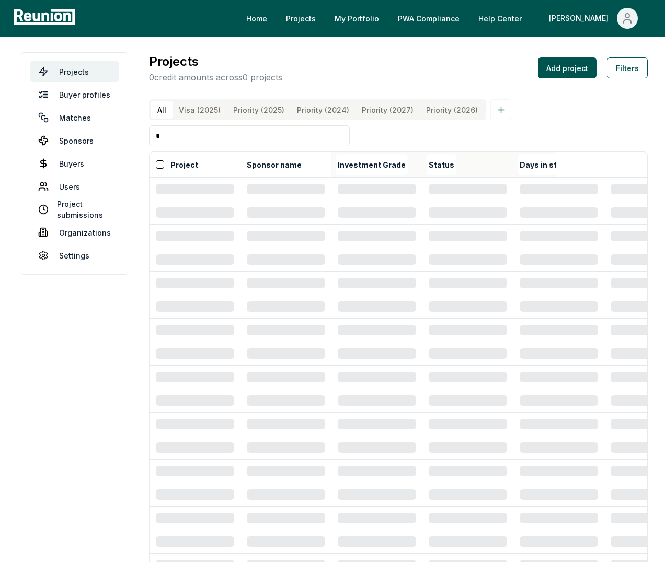
type input "**"
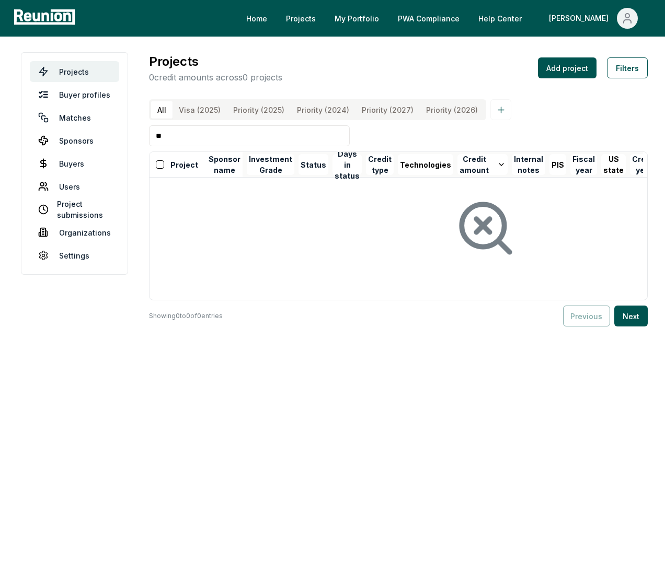
click at [212, 143] on input "**" at bounding box center [249, 135] width 201 height 21
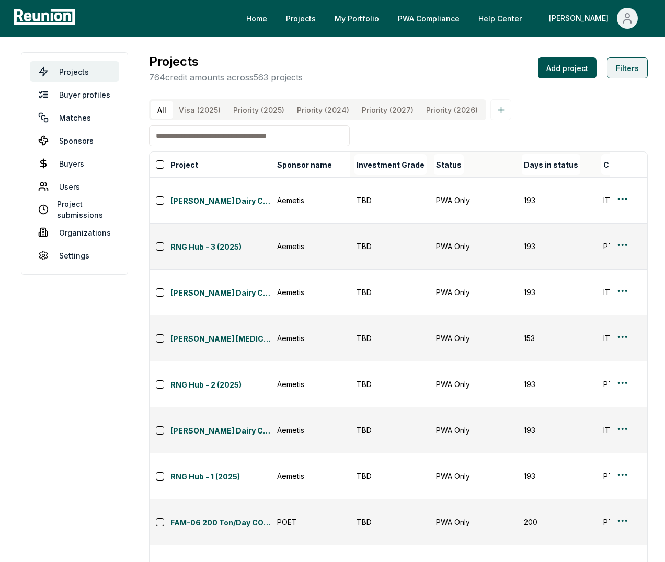
click at [634, 67] on button "Filters" at bounding box center [627, 67] width 41 height 21
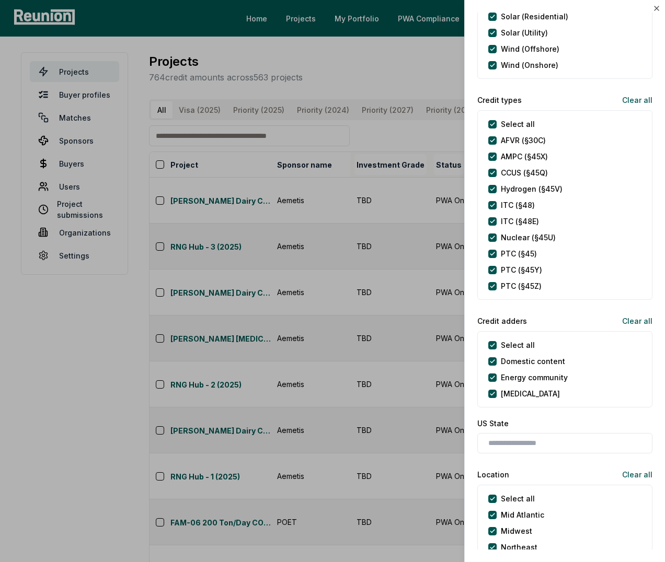
scroll to position [341, 0]
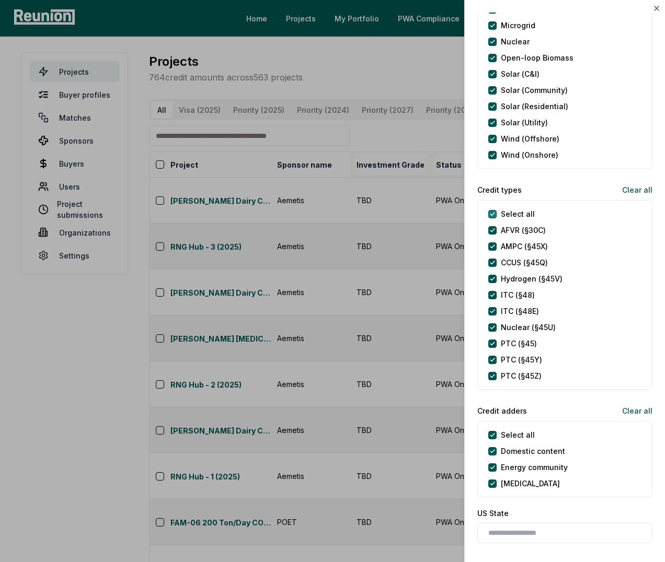
click at [493, 214] on types "Select all" at bounding box center [492, 214] width 8 height 8
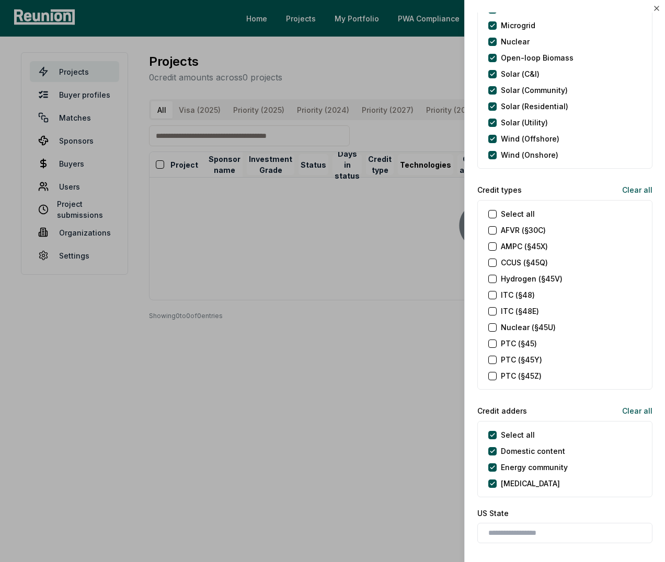
click at [489, 249] on \(§45X\) "AMPC (§45X)" at bounding box center [492, 246] width 8 height 8
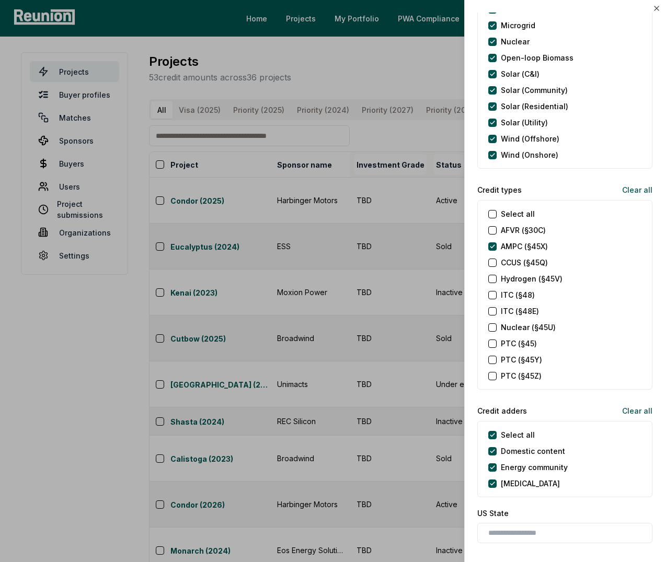
click at [384, 146] on div at bounding box center [332, 281] width 665 height 562
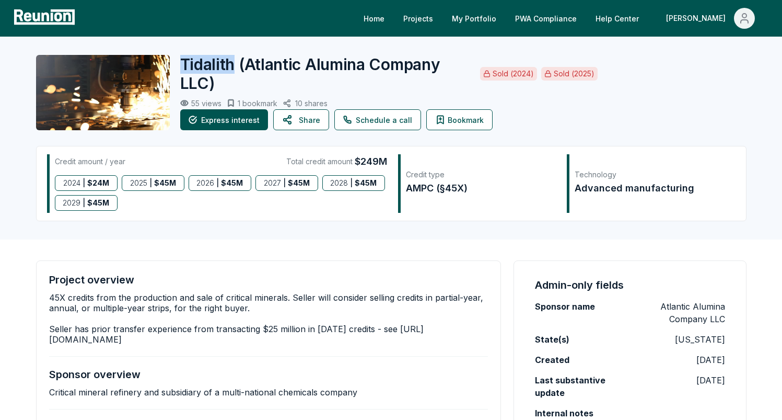
drag, startPoint x: 235, startPoint y: 65, endPoint x: 183, endPoint y: 62, distance: 51.8
click at [183, 62] on h2 "Tidalith ( Atlantic Alumina Company LLC )" at bounding box center [326, 74] width 293 height 38
copy h2 "Tidalith"
